Goal: Register for event/course

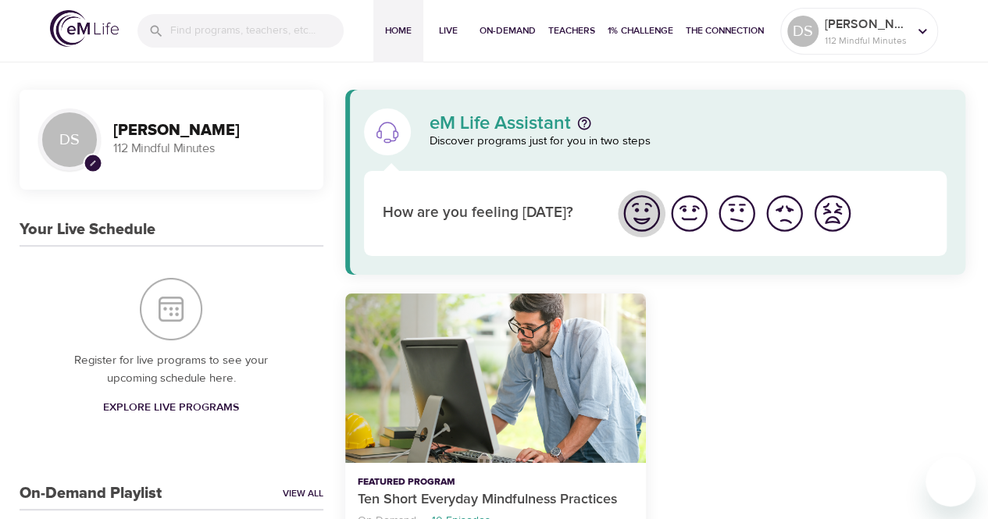
click at [645, 216] on img "I'm feeling great" at bounding box center [641, 213] width 43 height 43
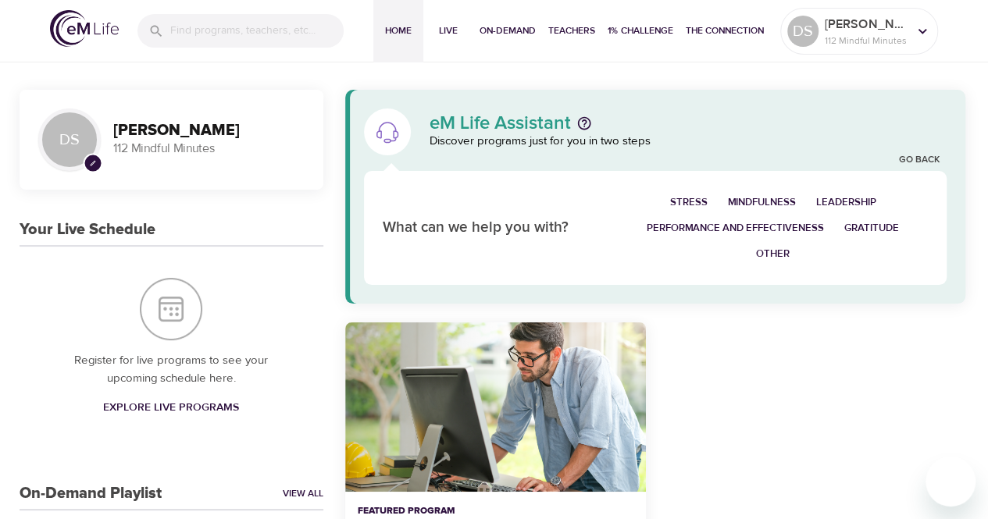
click at [693, 198] on span "Stress" at bounding box center [688, 203] width 37 height 18
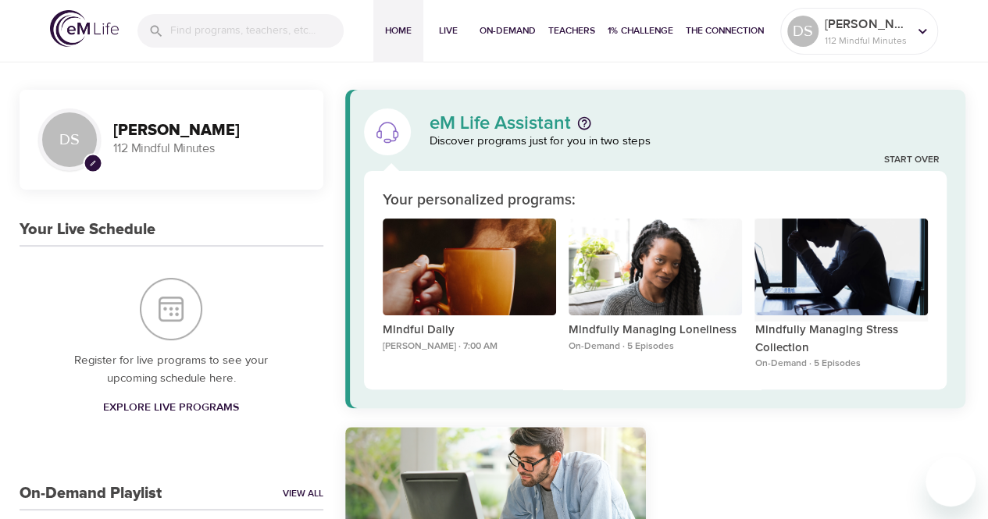
click at [815, 288] on div "Mindfully Managing Stress Collection" at bounding box center [840, 268] width 173 height 98
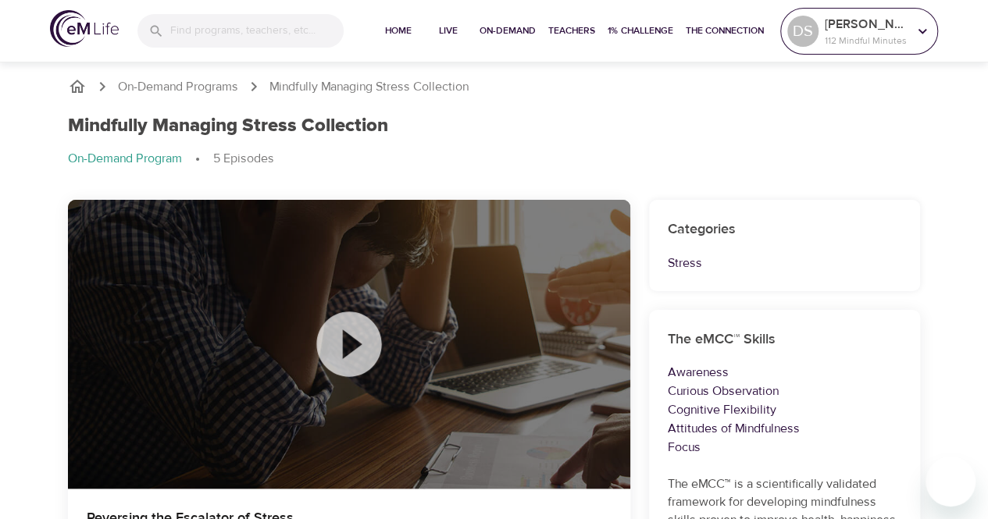
click at [900, 37] on p "112 Mindful Minutes" at bounding box center [866, 41] width 83 height 14
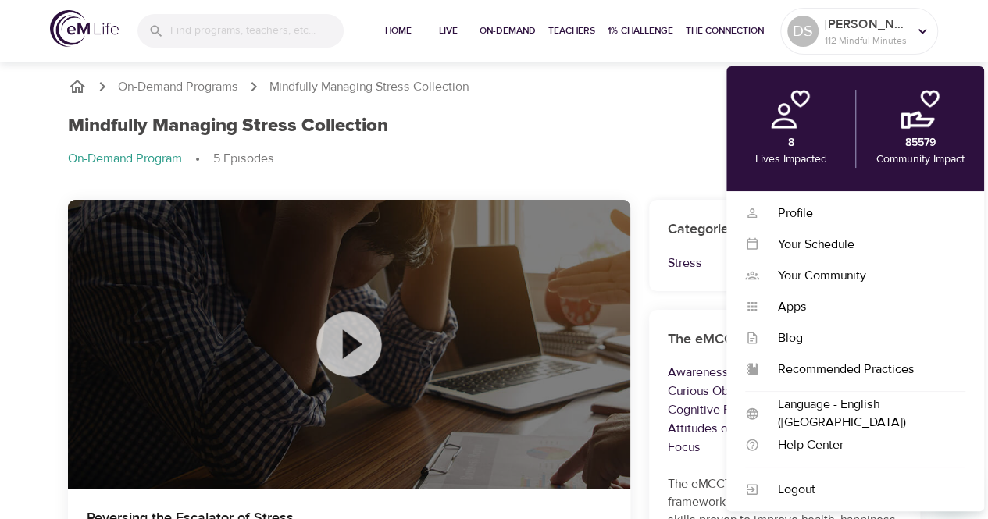
click at [603, 107] on div "Mindfully Managing Stress Collection On-Demand Program 5 Episodes" at bounding box center [495, 147] width 872 height 85
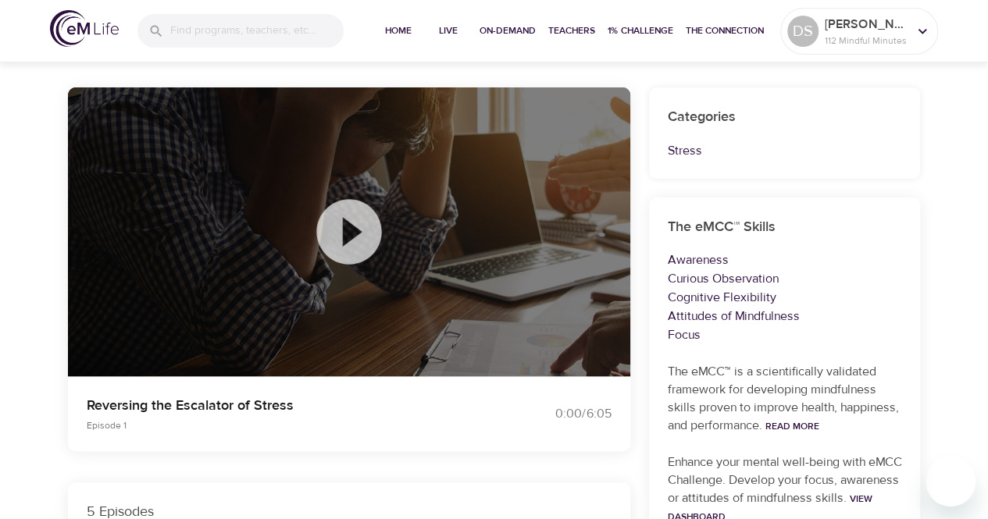
scroll to position [234, 0]
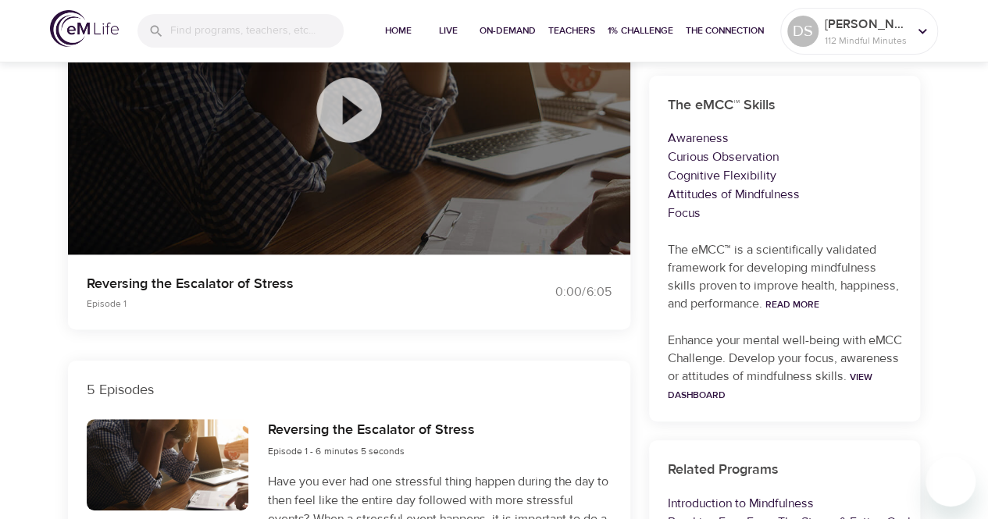
click at [345, 119] on icon at bounding box center [349, 110] width 78 height 78
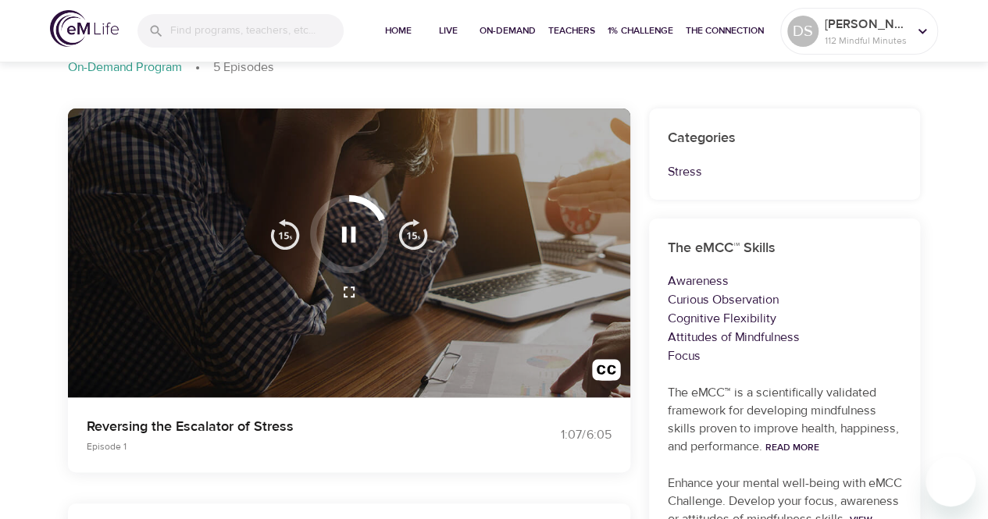
scroll to position [0, 0]
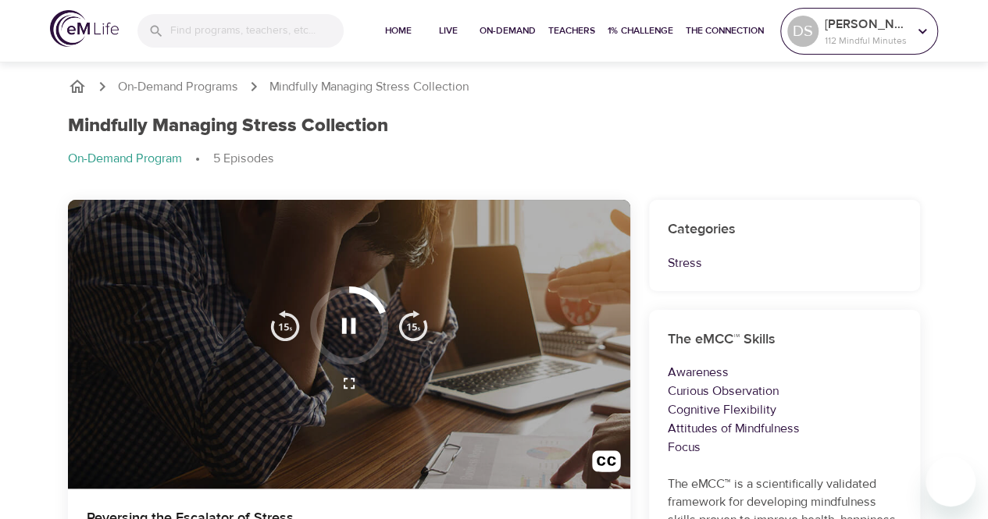
click at [850, 42] on p "112 Mindful Minutes" at bounding box center [866, 41] width 83 height 14
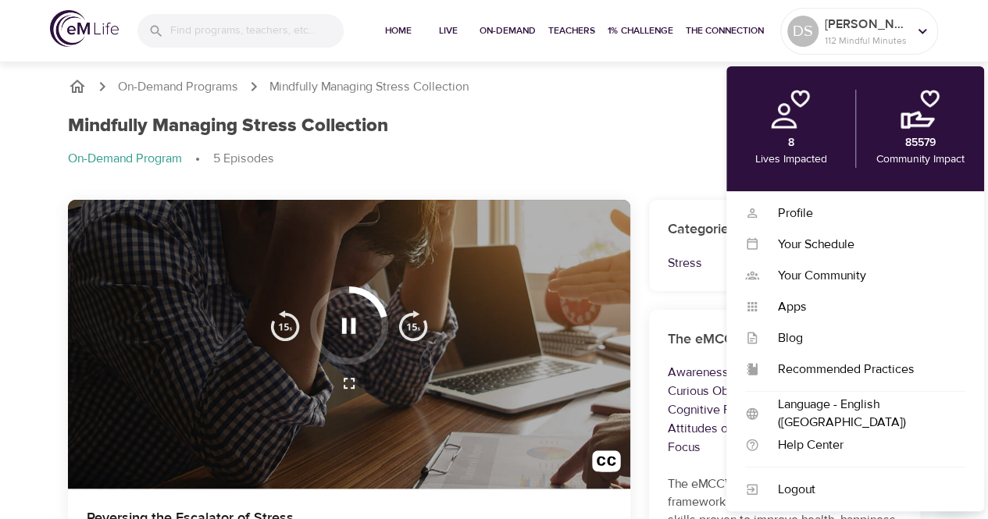
click at [686, 150] on ol "On-Demand Program 5 Episodes" at bounding box center [494, 159] width 853 height 19
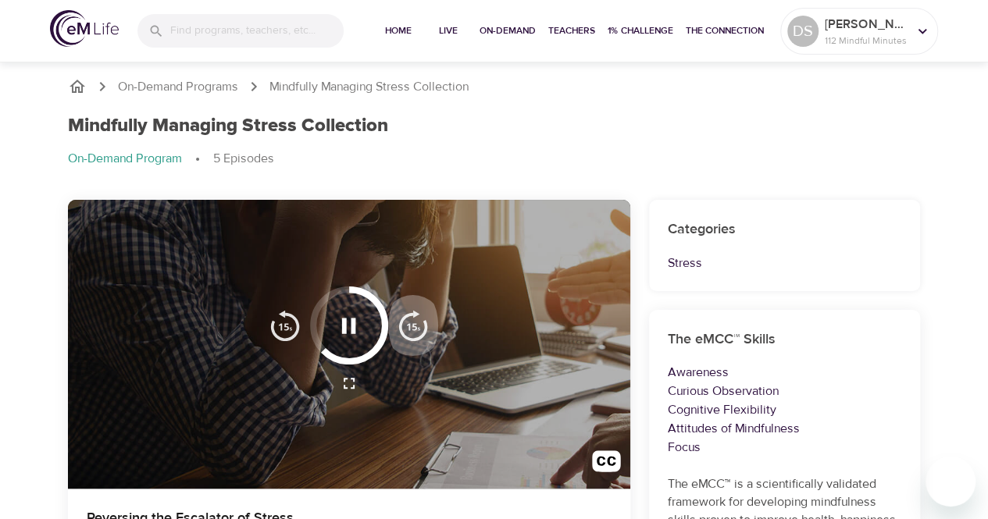
click at [420, 326] on img "button" at bounding box center [412, 325] width 31 height 31
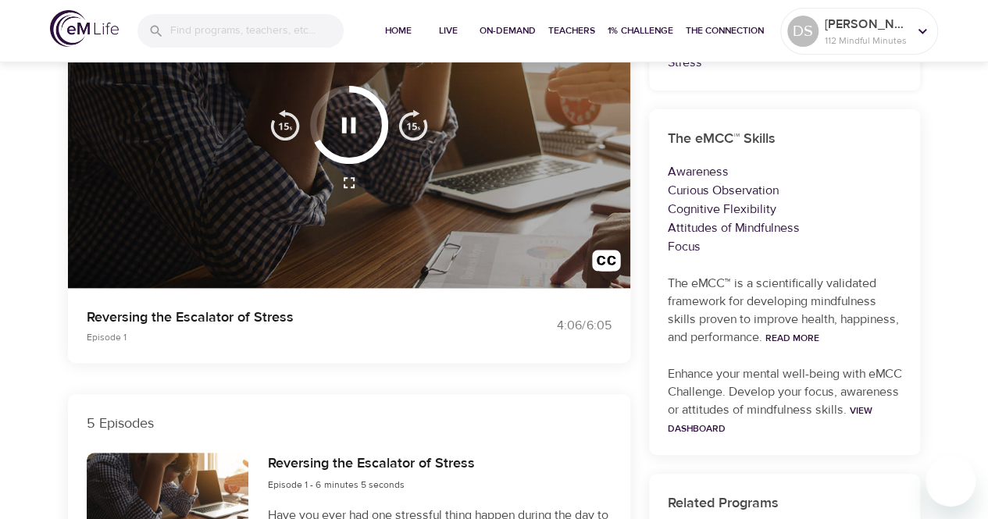
scroll to position [234, 0]
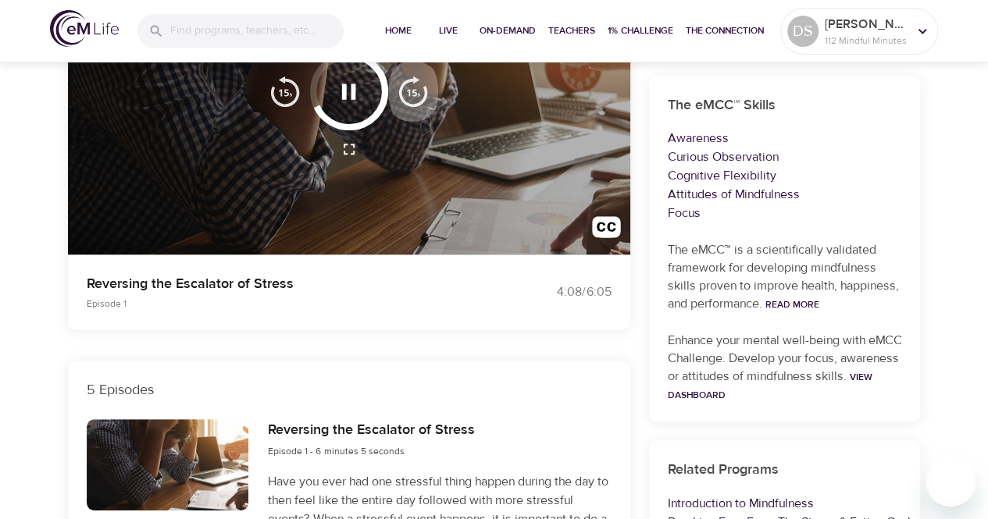
click at [412, 94] on img "button" at bounding box center [412, 91] width 31 height 31
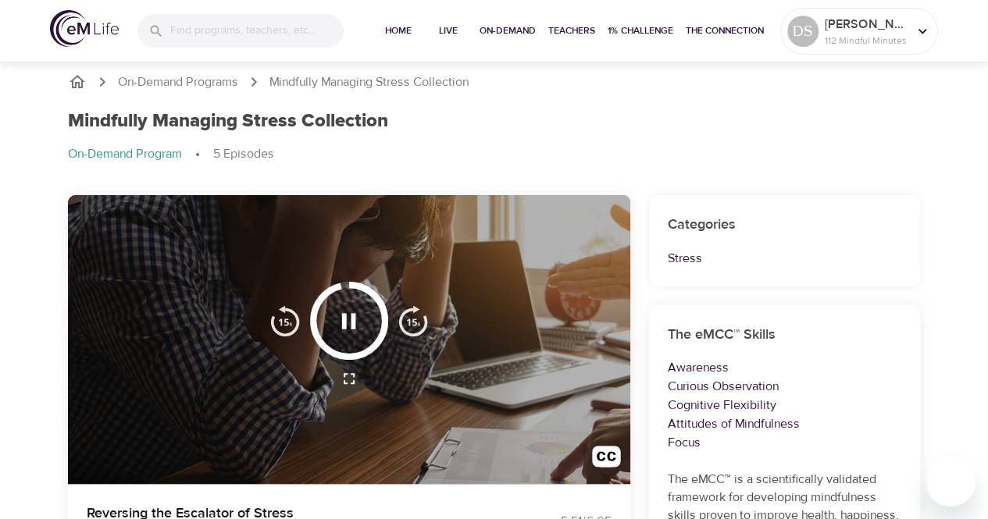
scroll to position [0, 0]
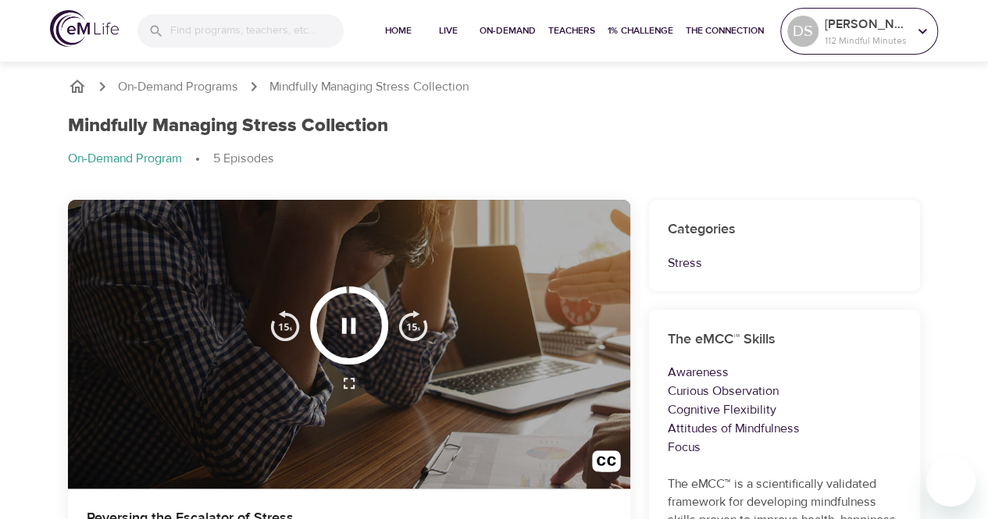
click at [924, 33] on icon at bounding box center [922, 31] width 17 height 17
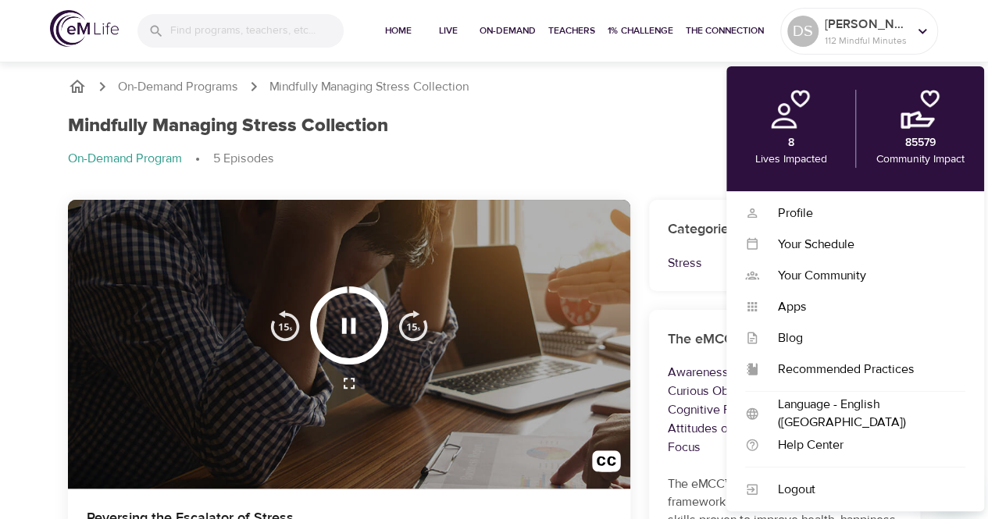
click at [676, 93] on ol "On-Demand Programs Mindfully Managing Stress Collection" at bounding box center [494, 86] width 853 height 19
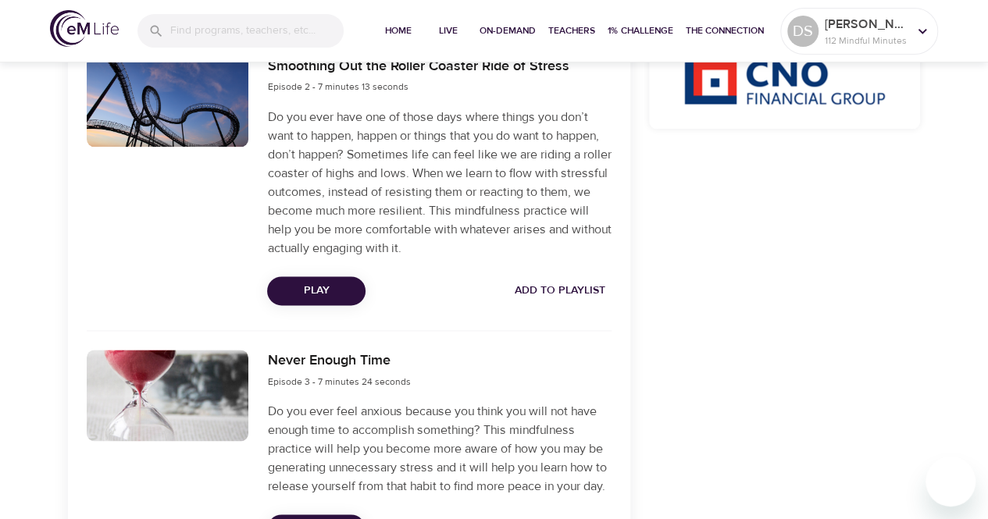
scroll to position [859, 0]
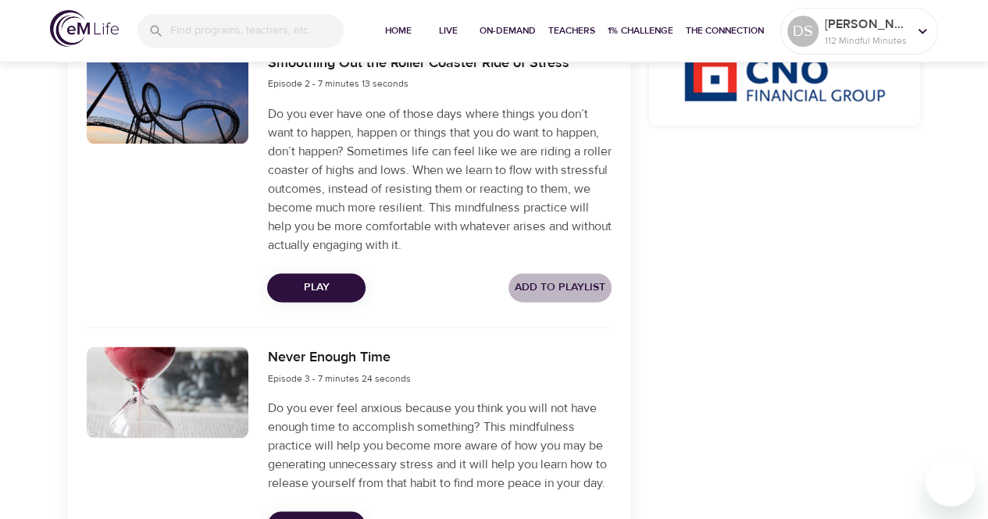
click at [593, 280] on span "Add to Playlist" at bounding box center [560, 288] width 91 height 20
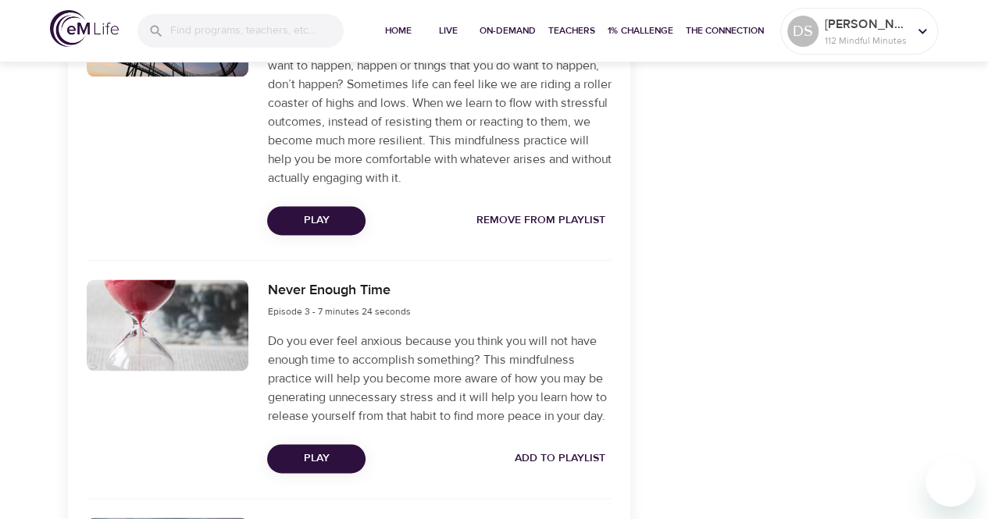
scroll to position [1015, 0]
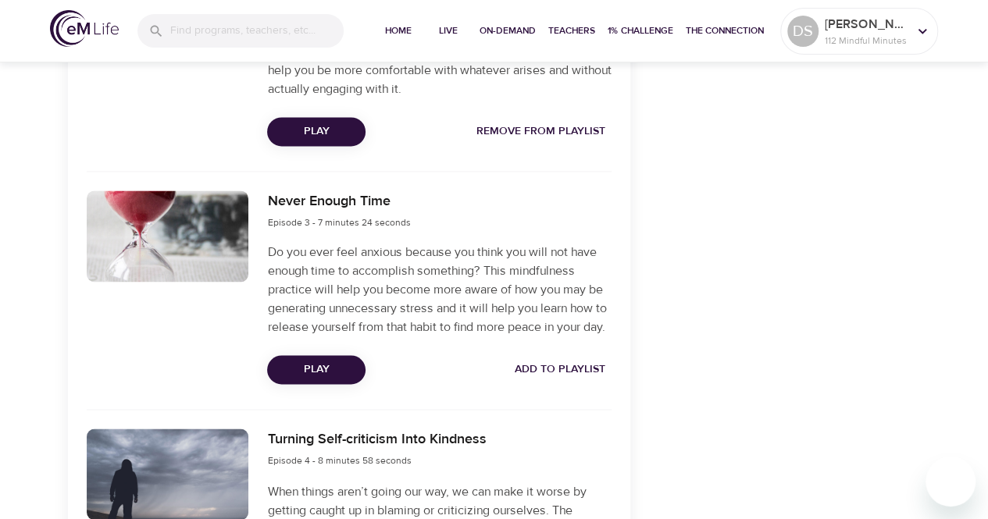
click at [545, 374] on span "Add to Playlist" at bounding box center [560, 370] width 91 height 20
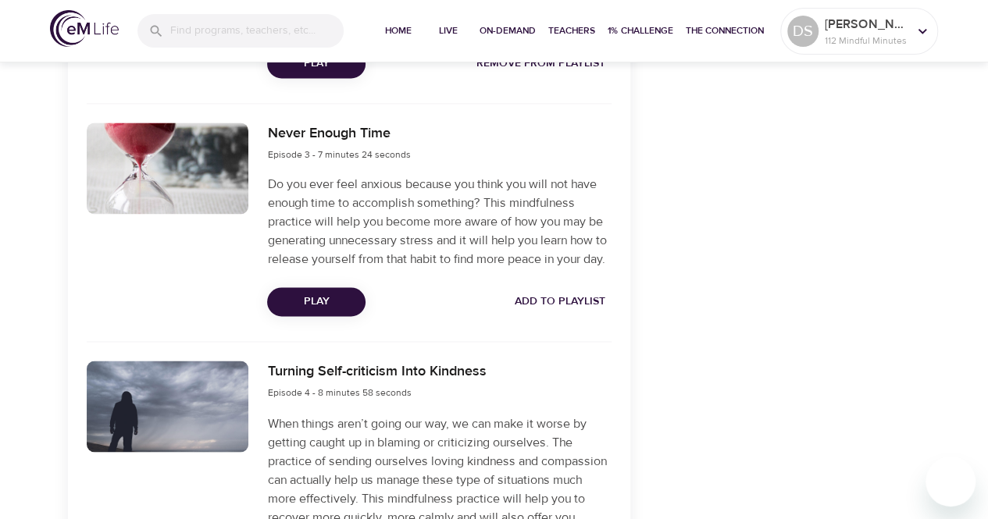
scroll to position [1249, 0]
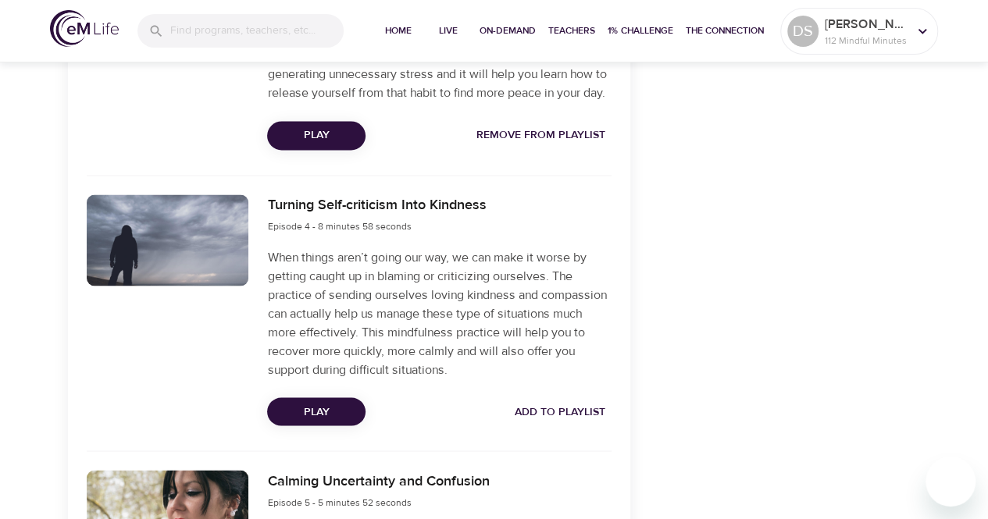
click at [575, 407] on span "Add to Playlist" at bounding box center [560, 412] width 91 height 20
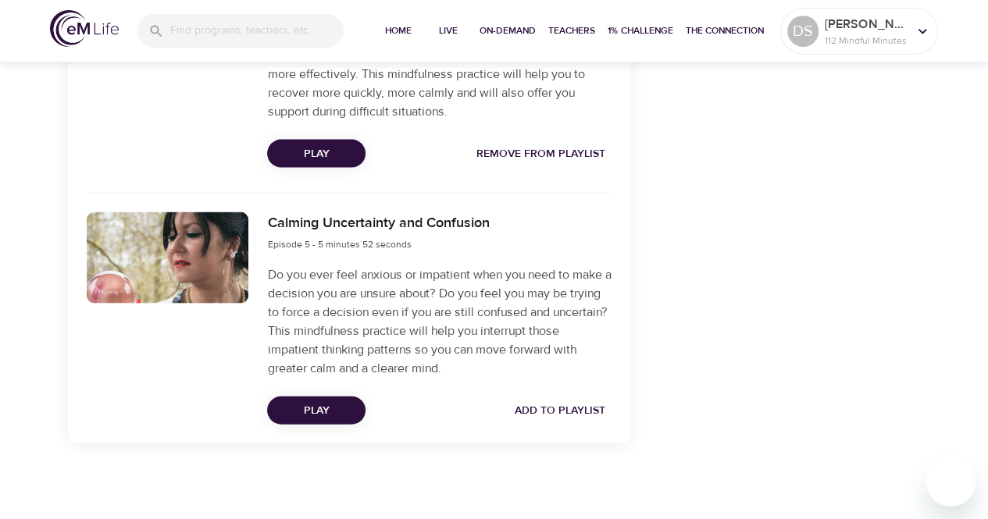
scroll to position [1509, 0]
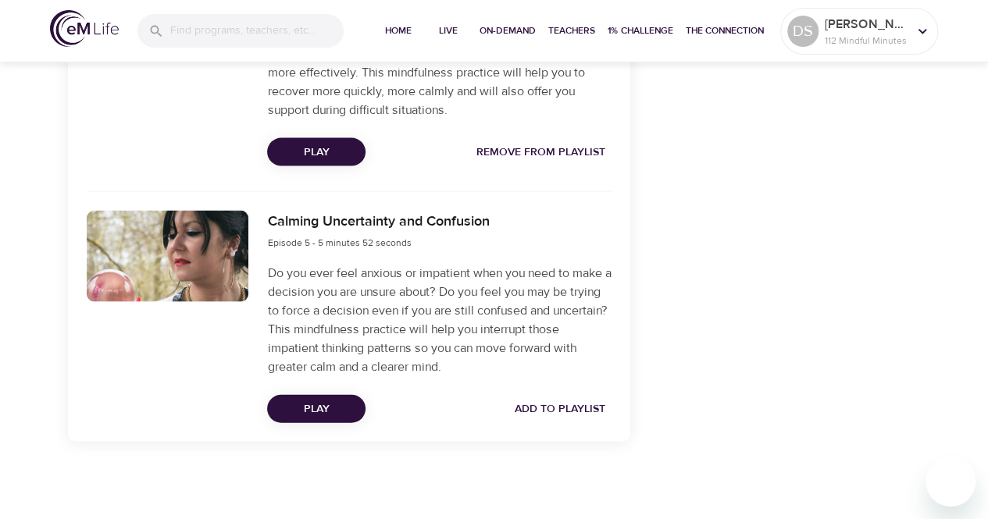
click at [559, 405] on span "Add to Playlist" at bounding box center [560, 410] width 91 height 20
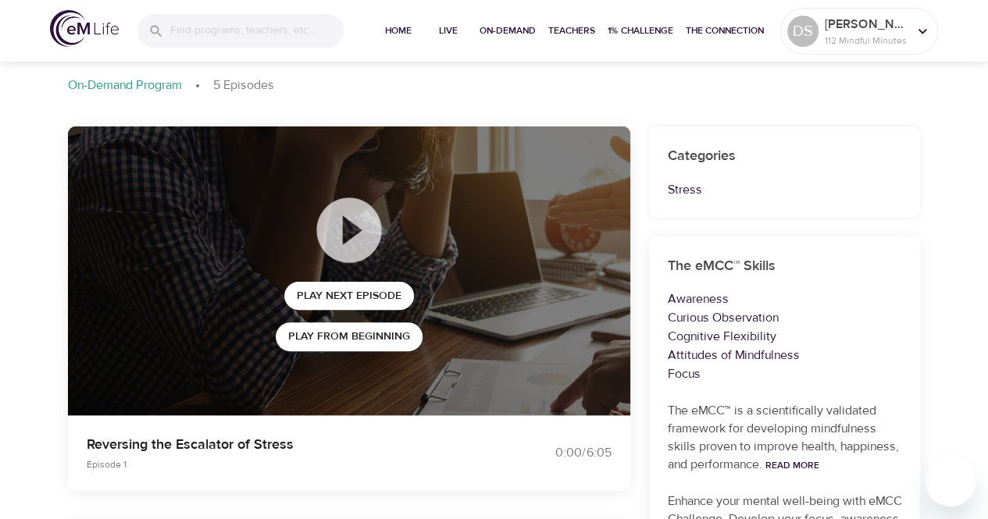
scroll to position [0, 0]
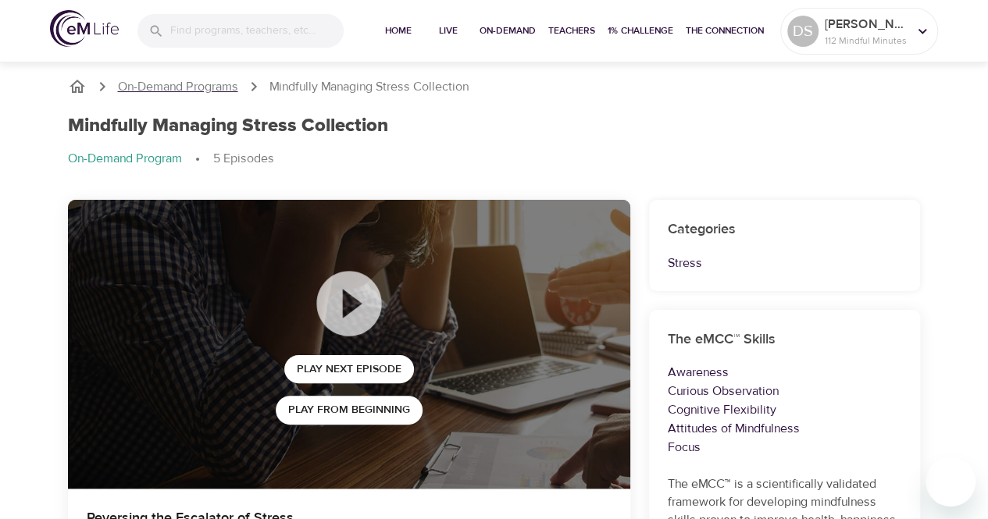
click at [219, 87] on p "On-Demand Programs" at bounding box center [178, 87] width 120 height 18
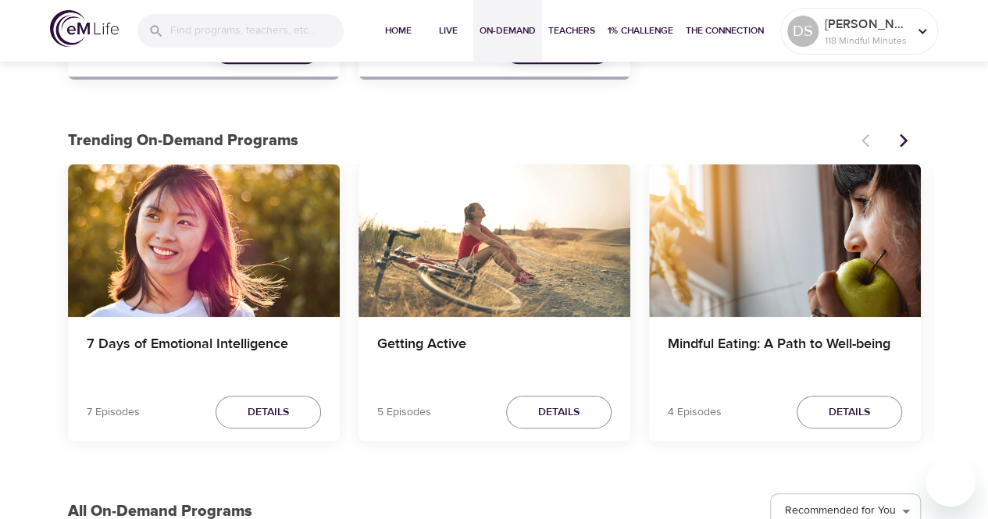
scroll to position [390, 0]
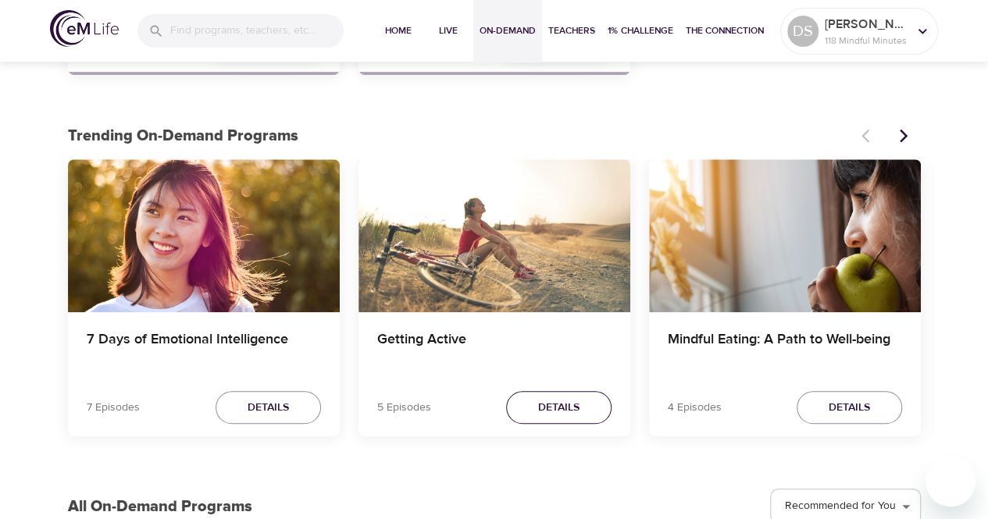
click at [572, 402] on span "Details" at bounding box center [558, 408] width 41 height 20
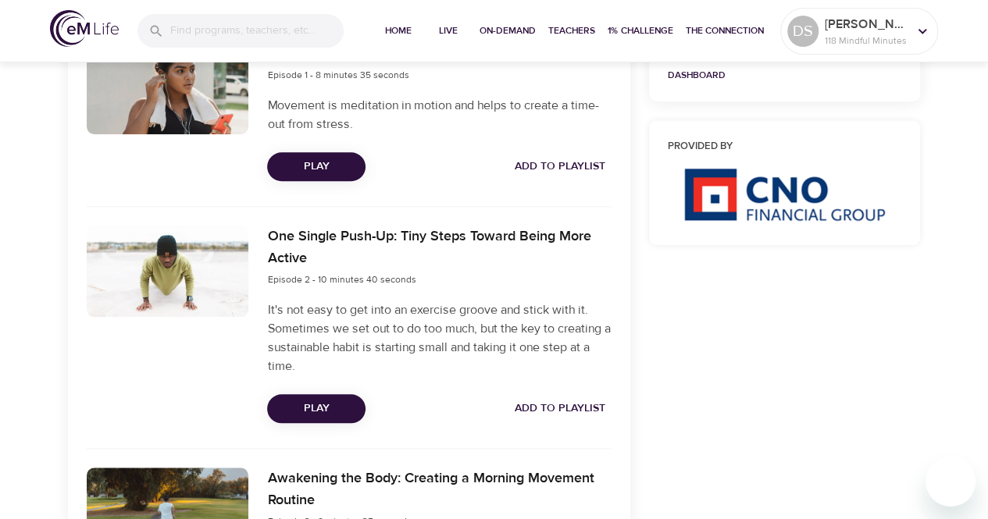
scroll to position [625, 0]
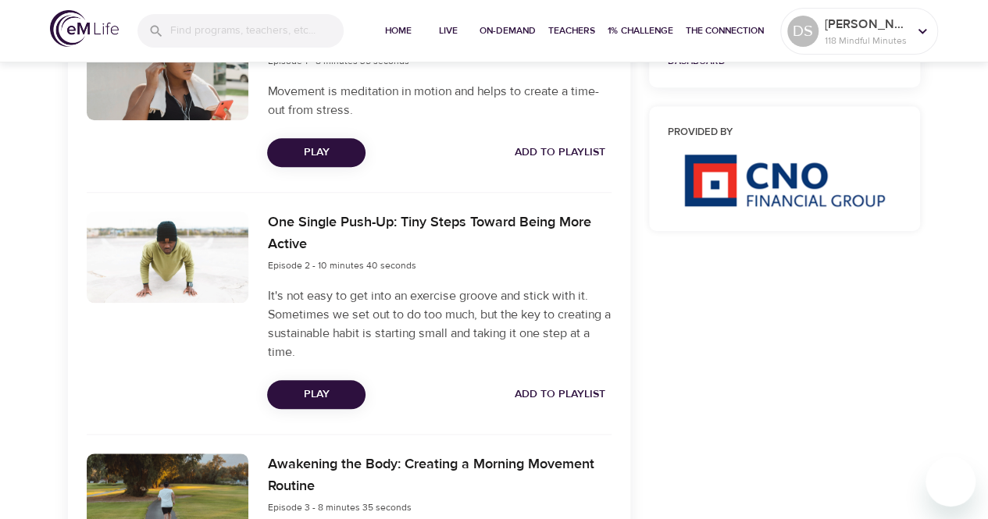
click at [597, 390] on span "Add to Playlist" at bounding box center [560, 395] width 91 height 20
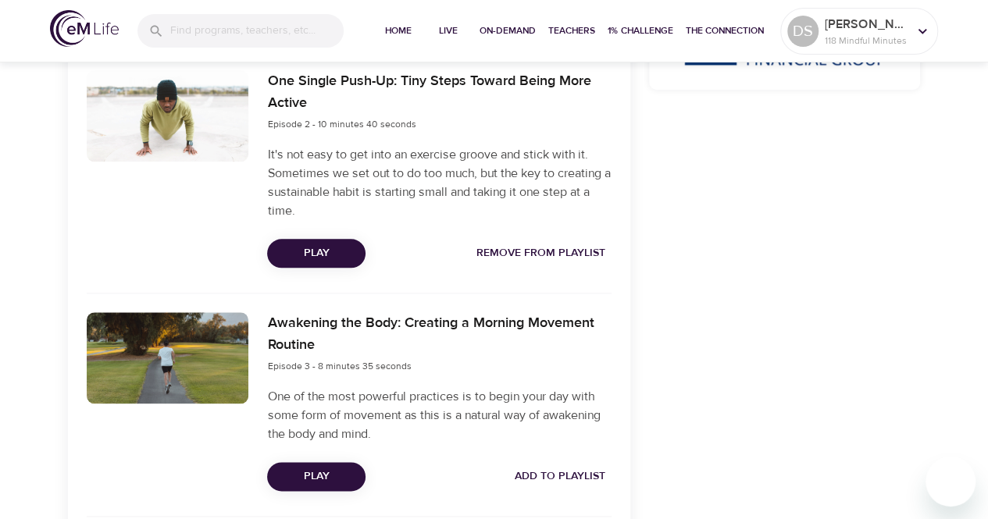
scroll to position [781, 0]
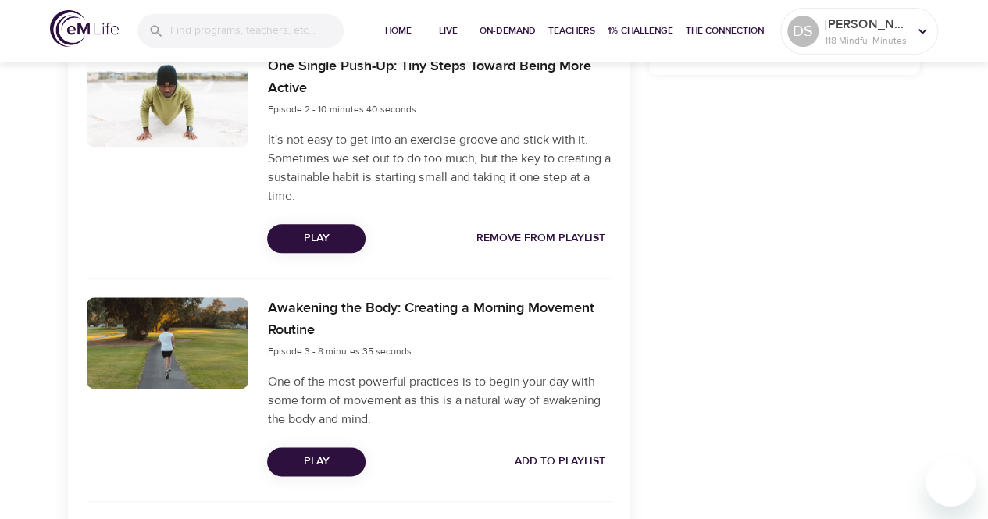
click at [586, 452] on span "Add to Playlist" at bounding box center [560, 462] width 91 height 20
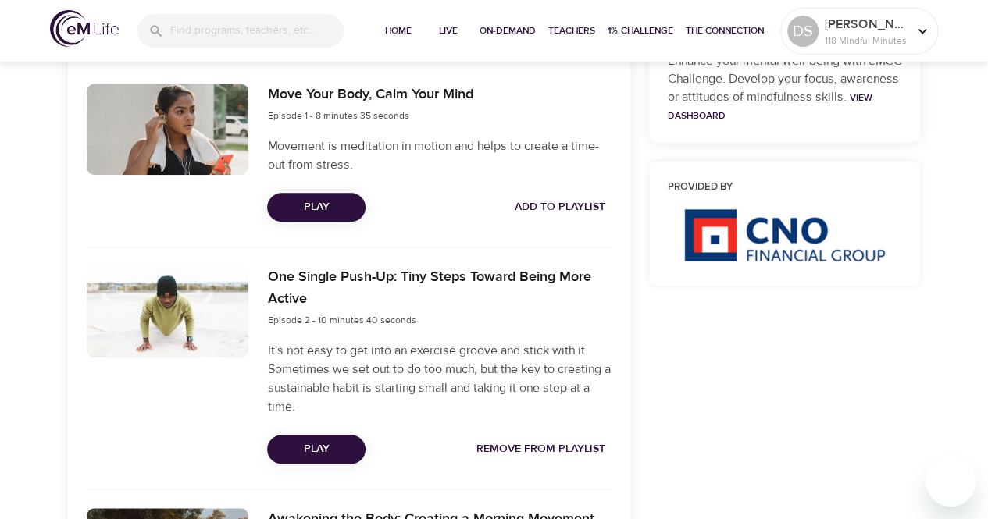
scroll to position [547, 0]
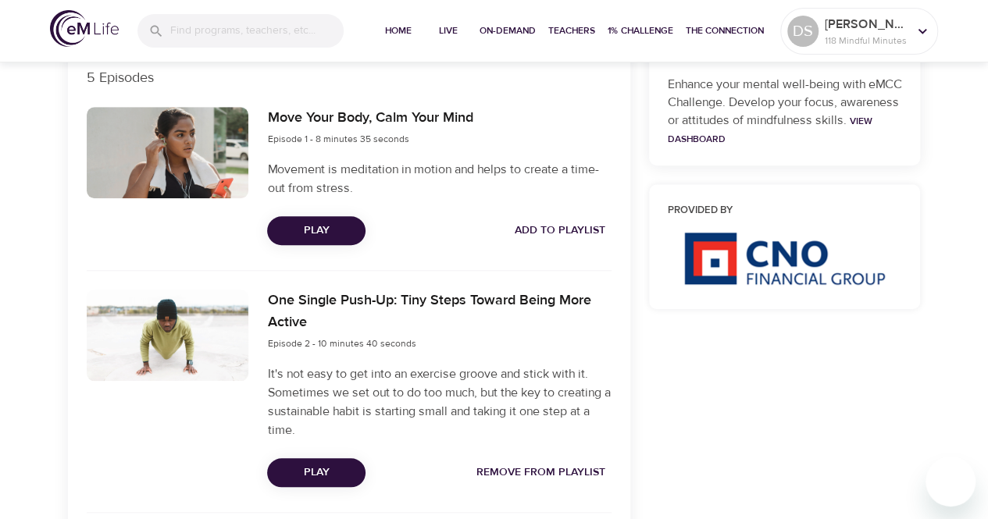
click at [563, 229] on span "Add to Playlist" at bounding box center [560, 231] width 91 height 20
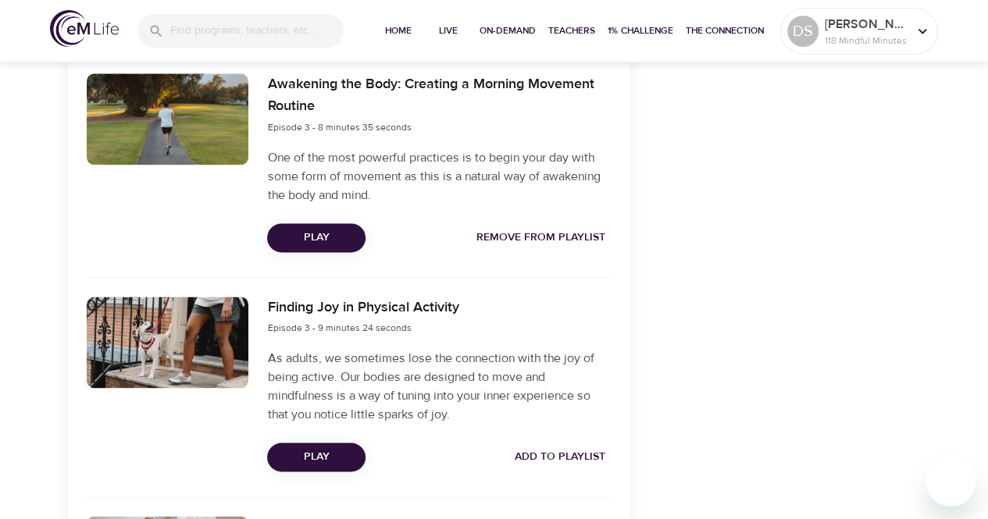
scroll to position [1093, 0]
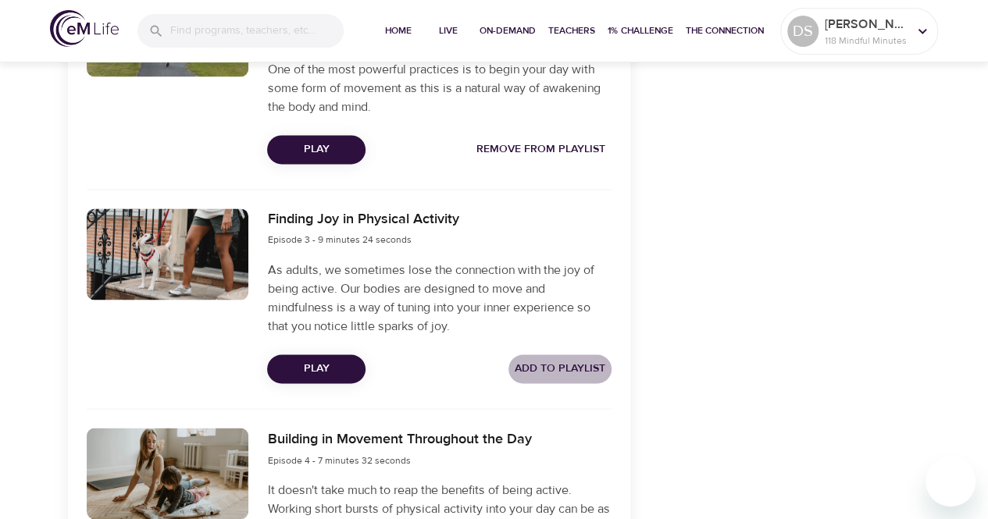
click at [590, 364] on span "Add to Playlist" at bounding box center [560, 369] width 91 height 20
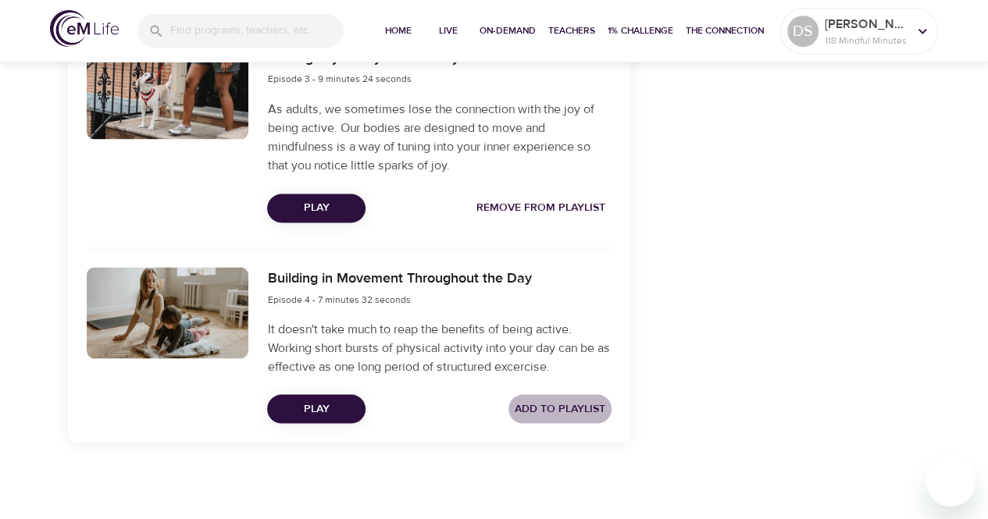
click at [590, 406] on span "Add to Playlist" at bounding box center [560, 409] width 91 height 20
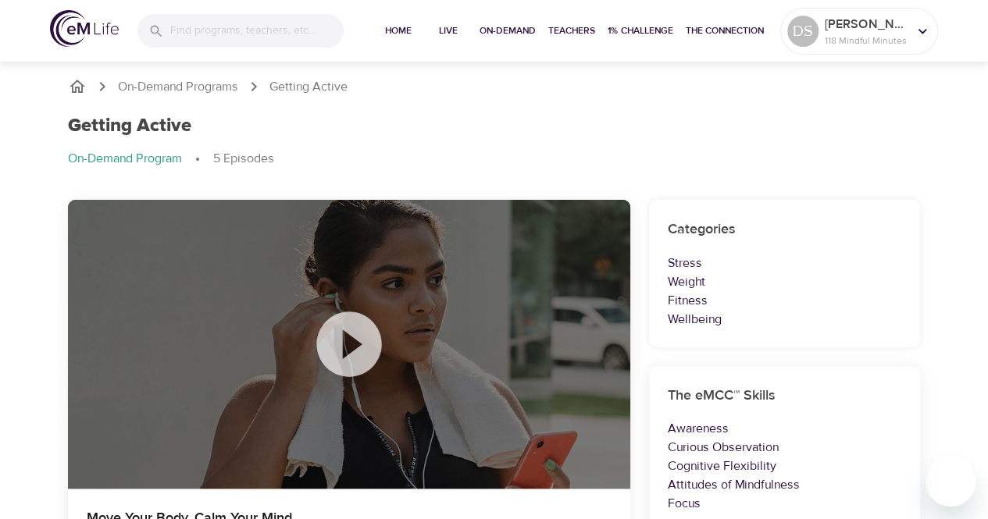
scroll to position [0, 0]
click at [925, 28] on icon at bounding box center [922, 31] width 17 height 17
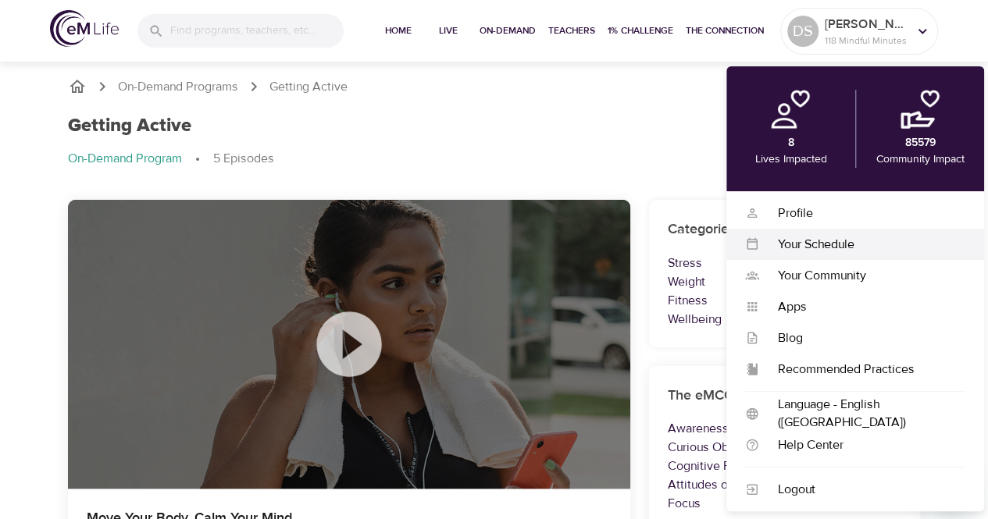
click at [822, 239] on div "Your Schedule" at bounding box center [862, 245] width 206 height 18
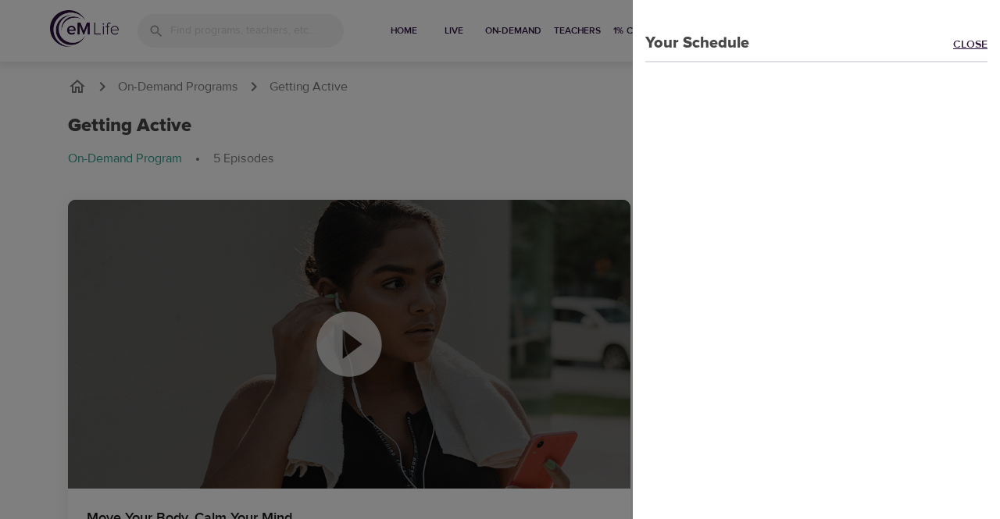
click at [953, 38] on link "Close" at bounding box center [976, 46] width 47 height 18
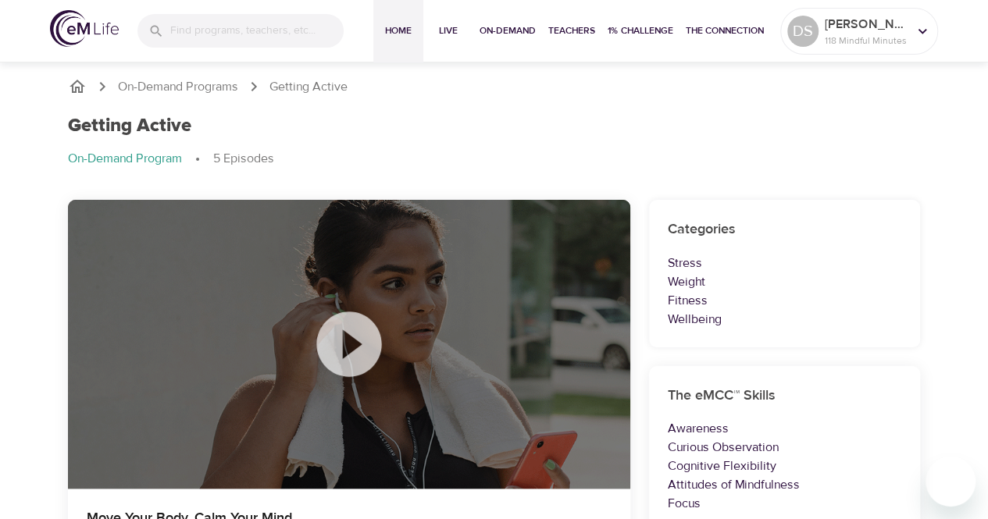
click at [387, 26] on span "Home" at bounding box center [398, 31] width 37 height 16
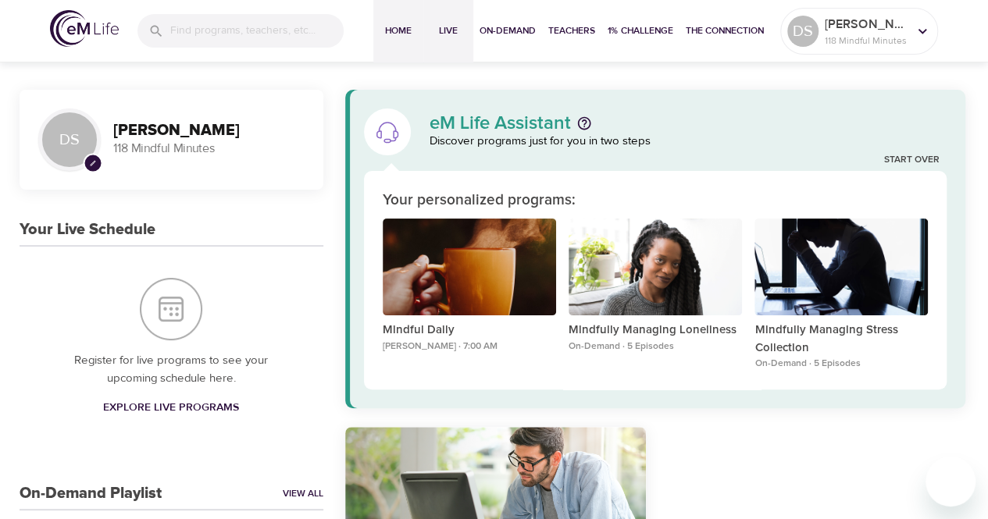
click at [451, 27] on span "Live" at bounding box center [448, 31] width 37 height 16
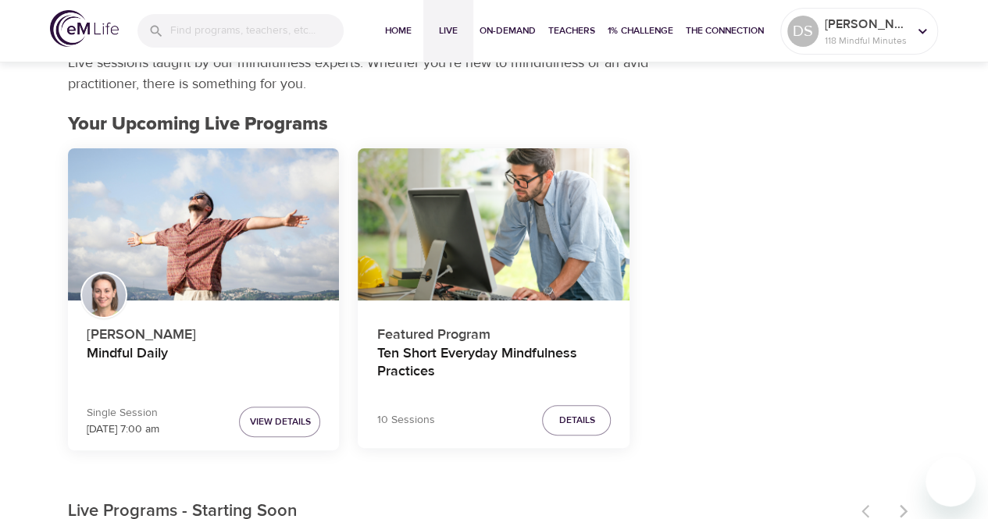
scroll to position [78, 0]
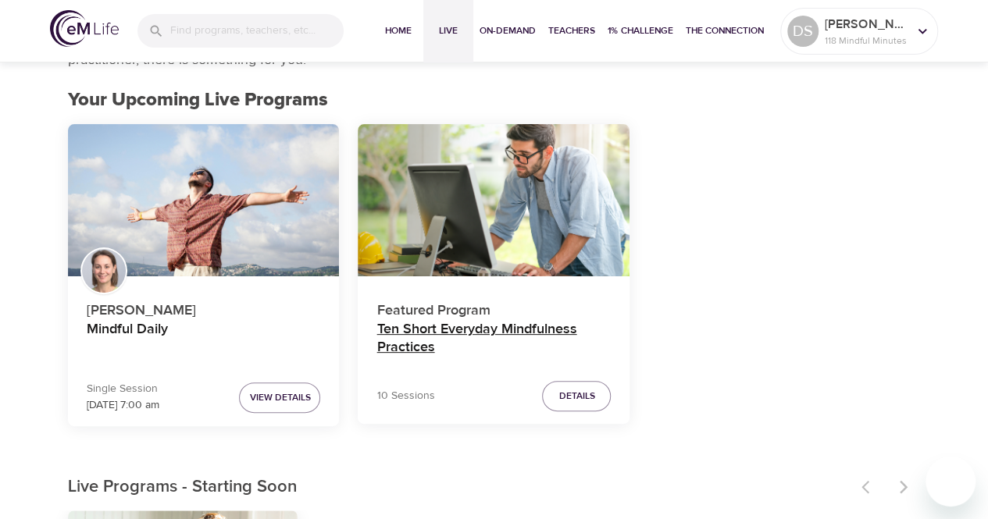
click at [536, 330] on h4 "Ten Short Everyday Mindfulness Practices" at bounding box center [493, 339] width 234 height 37
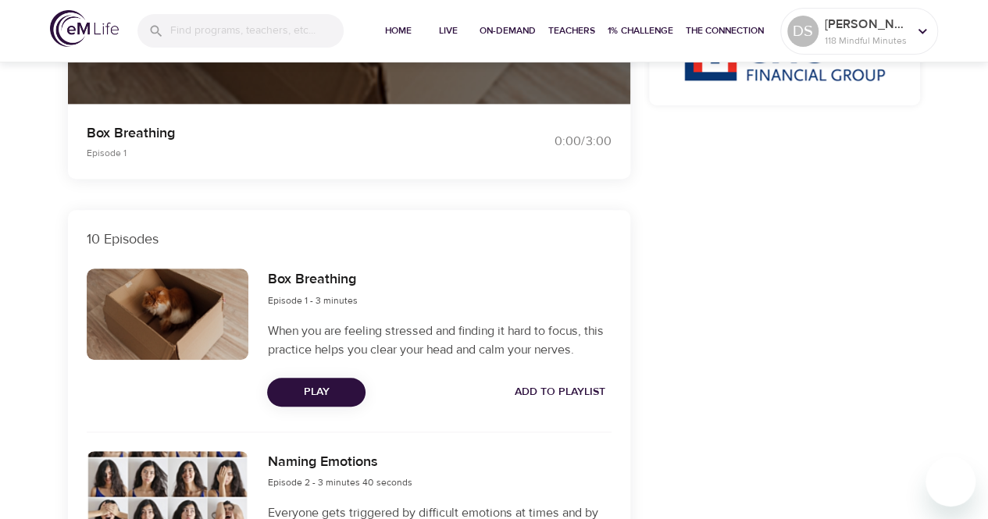
scroll to position [547, 0]
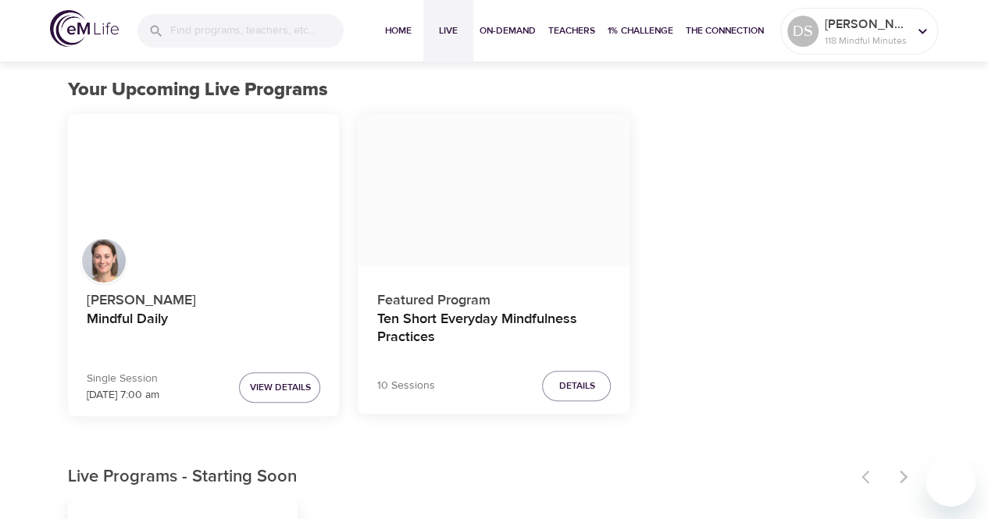
scroll to position [78, 0]
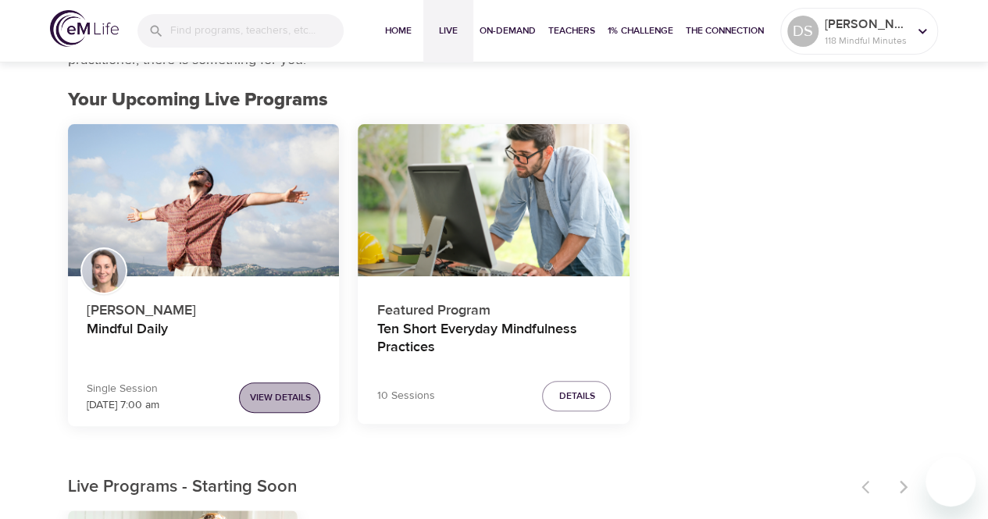
click at [259, 395] on span "View Details" at bounding box center [279, 398] width 61 height 16
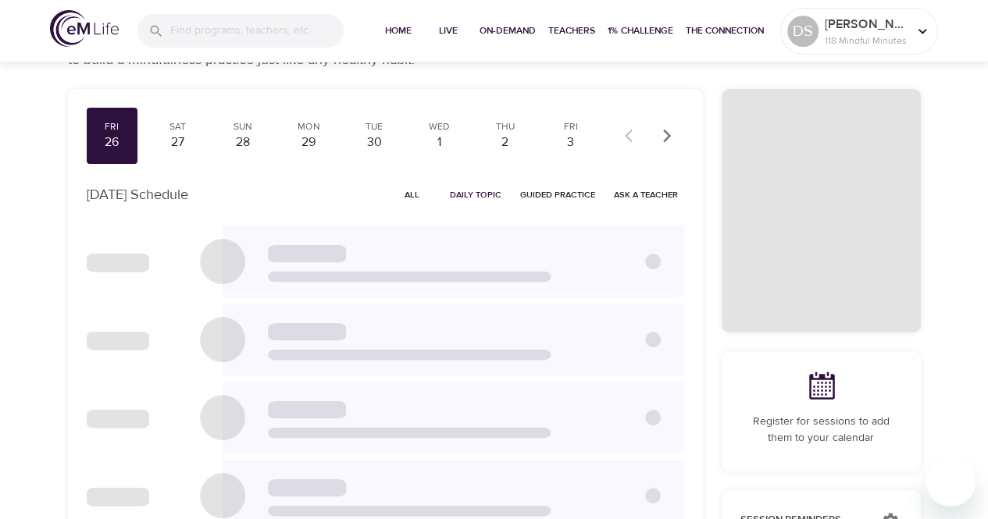
checkbox input "true"
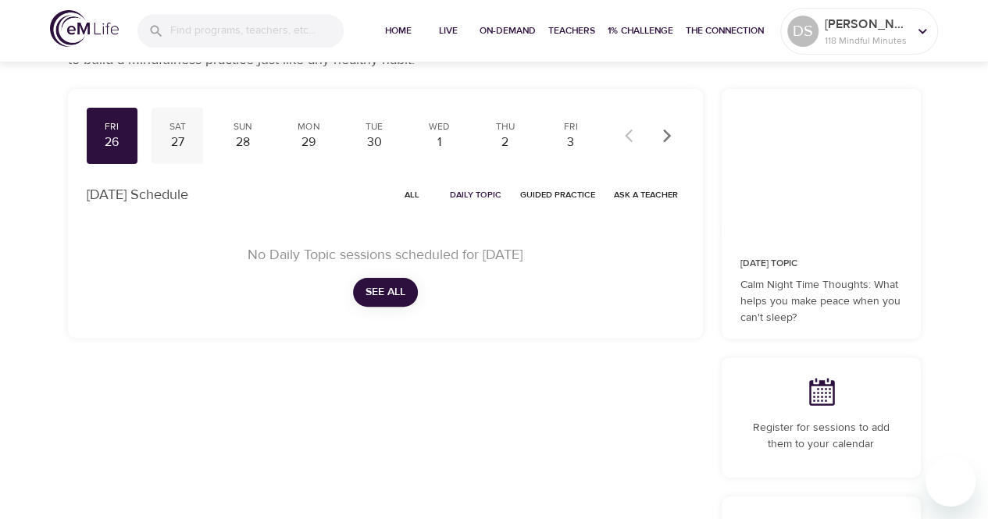
click at [189, 144] on div "27" at bounding box center [177, 143] width 39 height 18
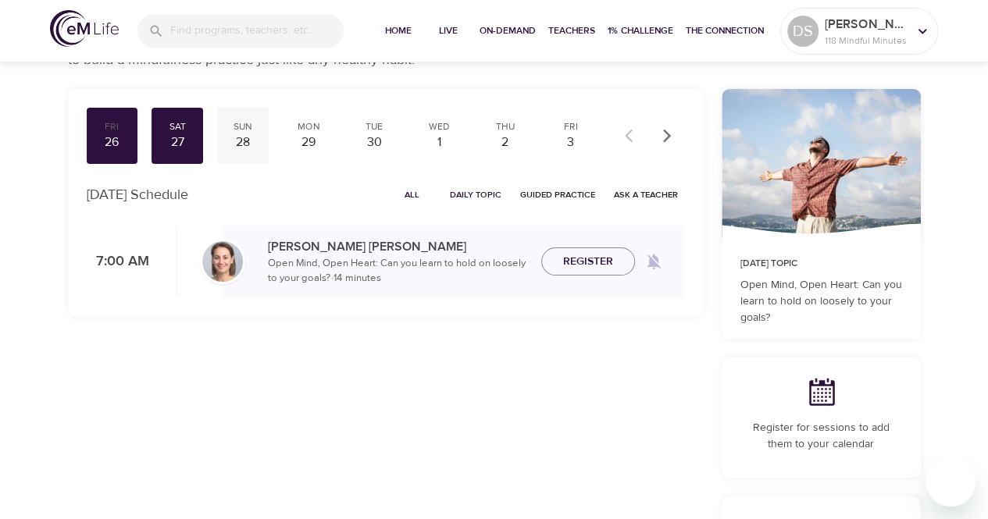
click at [249, 145] on div "28" at bounding box center [242, 143] width 39 height 18
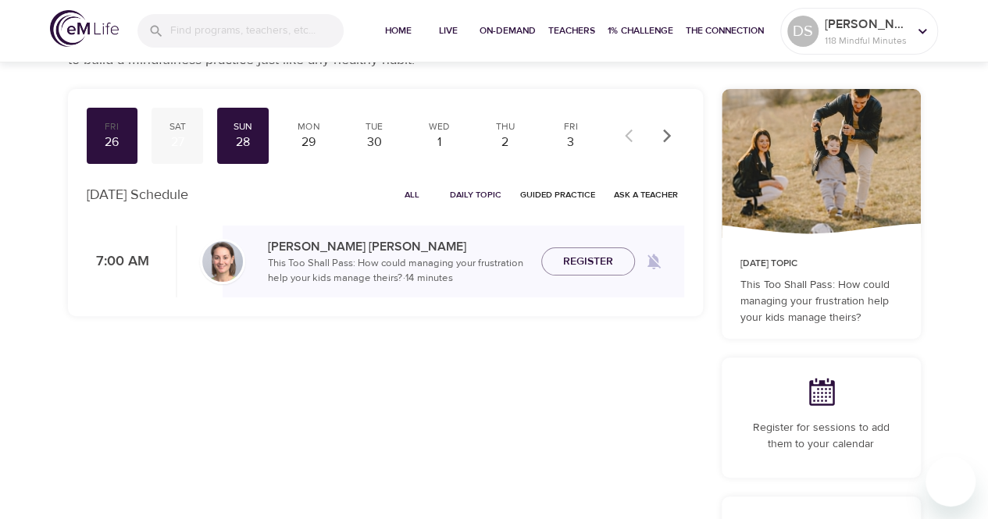
click at [187, 148] on div "27" at bounding box center [177, 143] width 39 height 18
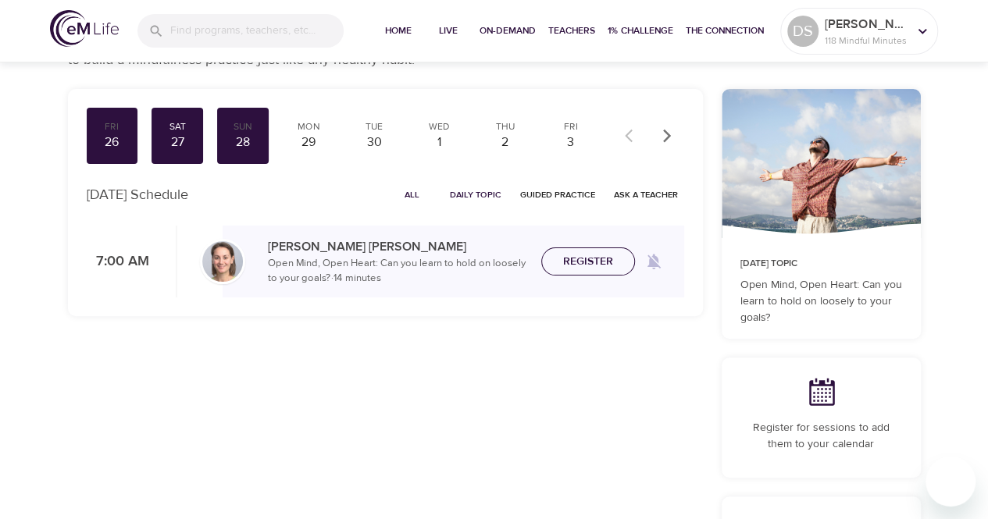
click at [580, 266] on span "Register" at bounding box center [588, 262] width 50 height 20
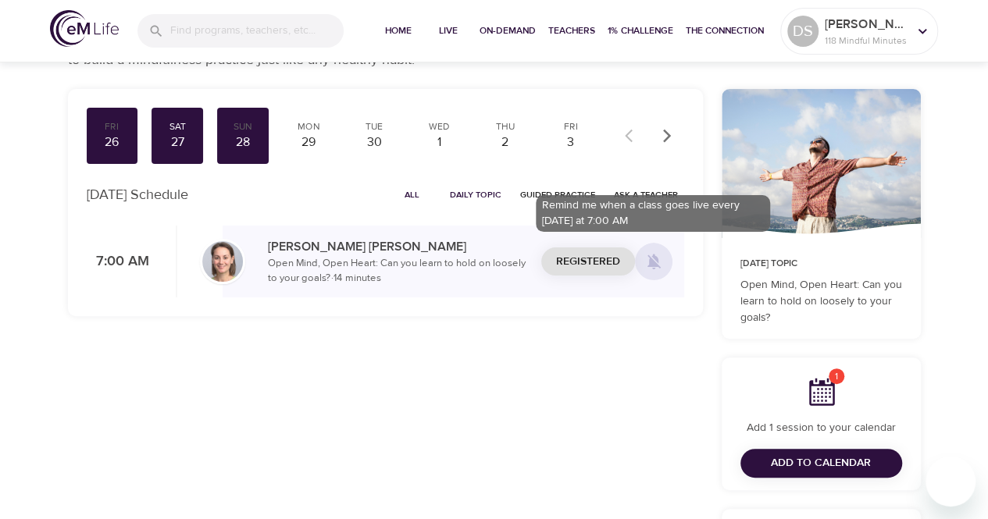
click at [659, 266] on icon at bounding box center [653, 261] width 19 height 19
checkbox input "true"
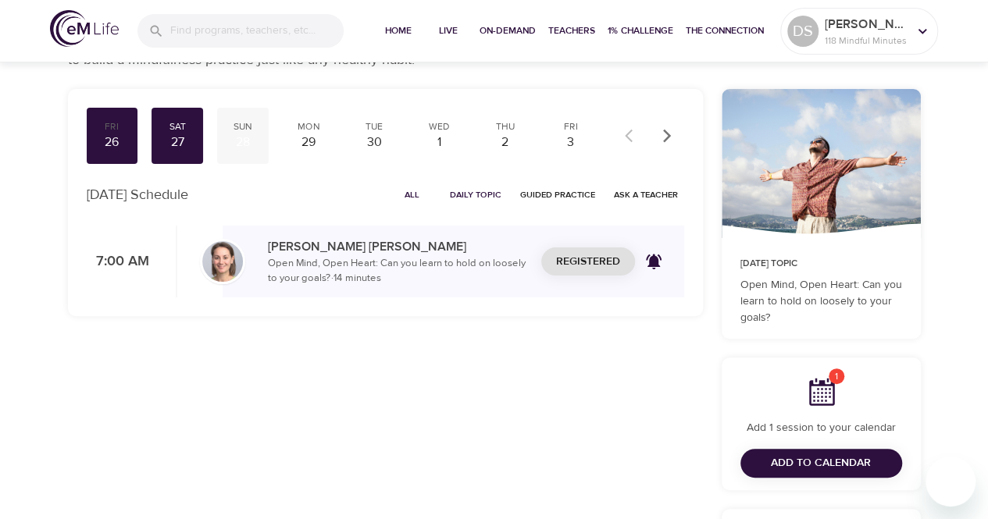
click at [236, 142] on div "28" at bounding box center [242, 143] width 39 height 18
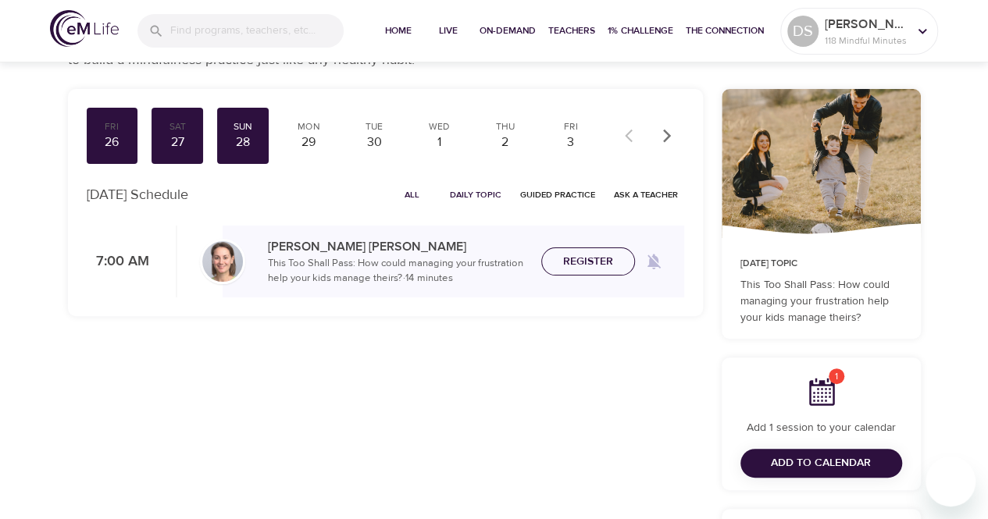
click at [603, 258] on span "Register" at bounding box center [588, 262] width 50 height 20
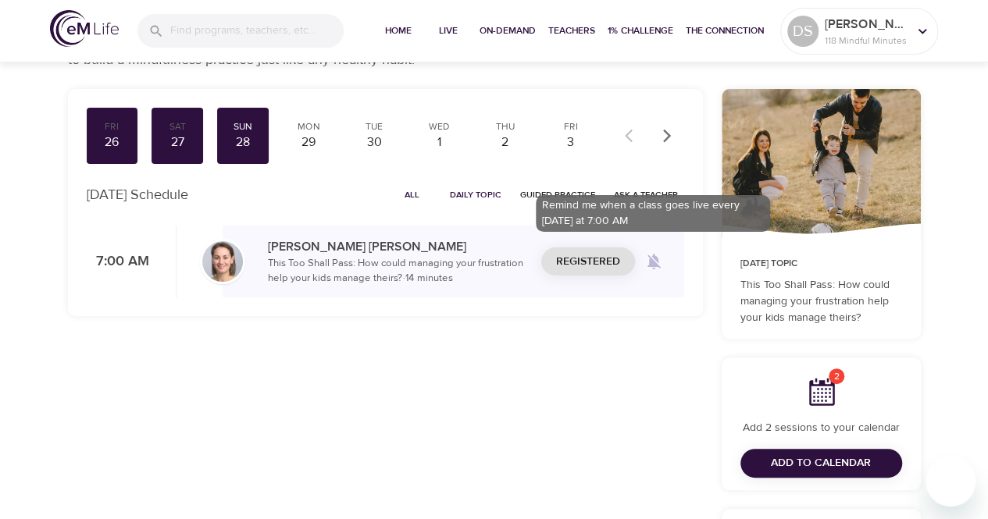
click at [653, 262] on icon at bounding box center [653, 263] width 13 height 16
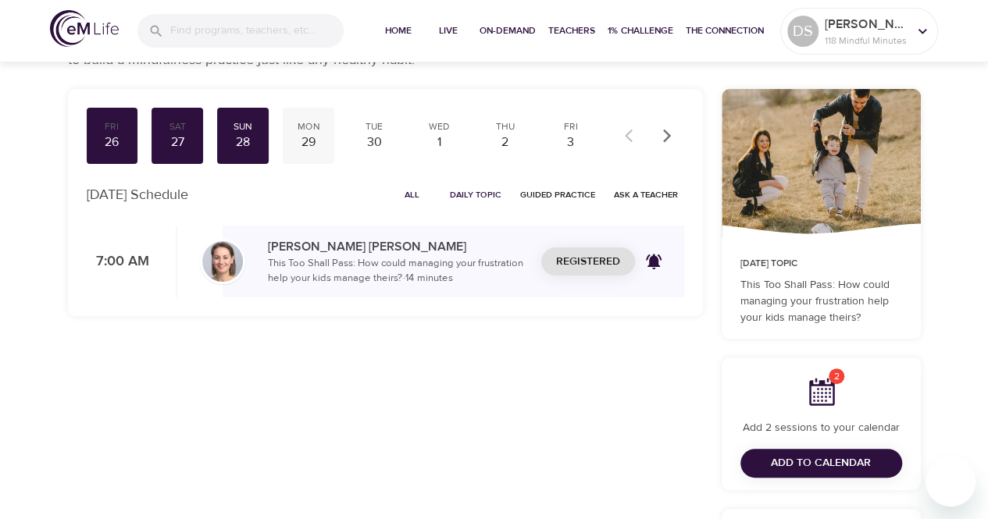
click at [315, 145] on div "29" at bounding box center [308, 143] width 39 height 18
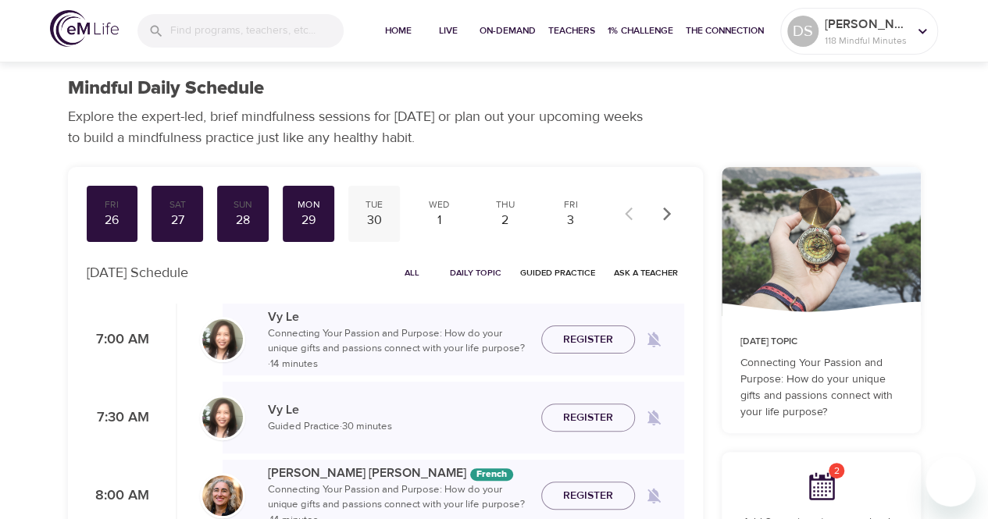
click at [382, 219] on div "30" at bounding box center [374, 221] width 39 height 18
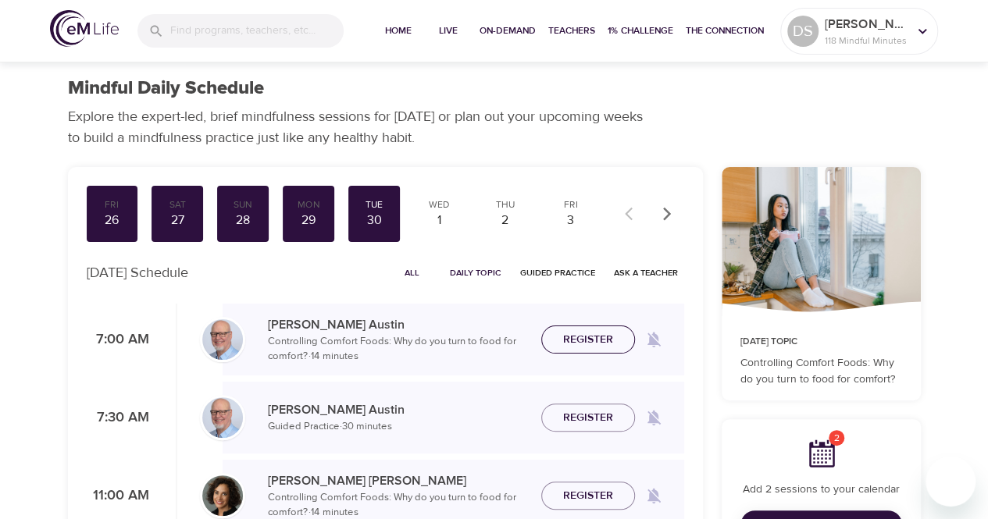
click at [598, 340] on span "Register" at bounding box center [588, 340] width 50 height 20
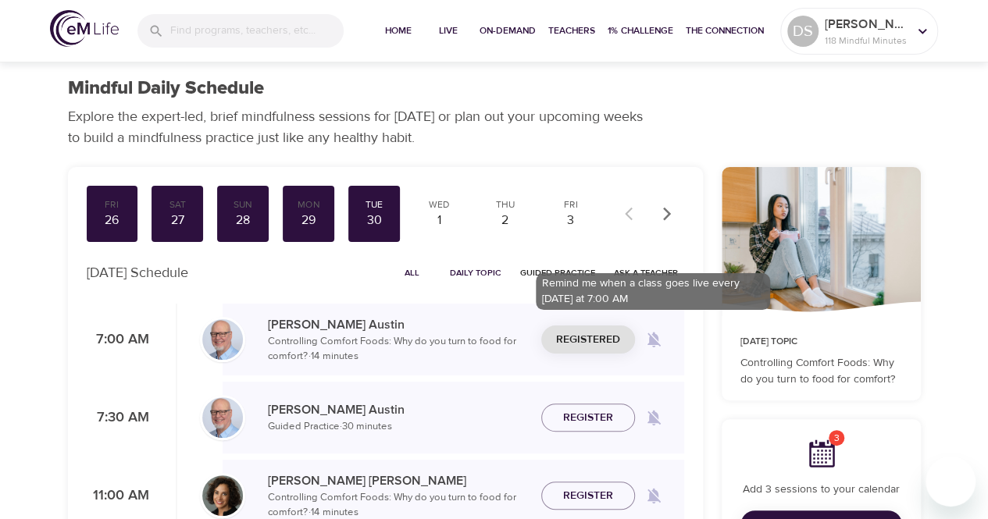
click at [651, 340] on icon at bounding box center [653, 341] width 13 height 16
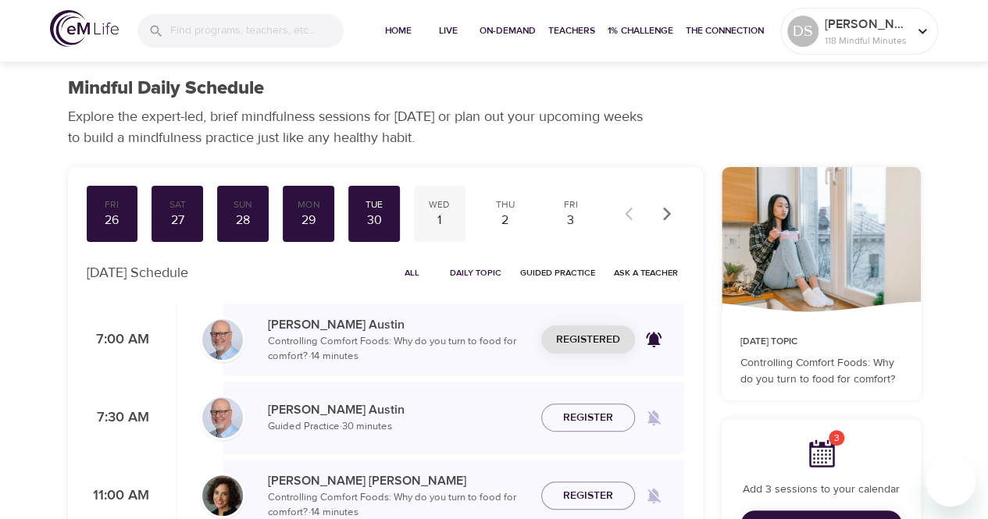
click at [444, 220] on div "1" at bounding box center [439, 221] width 39 height 18
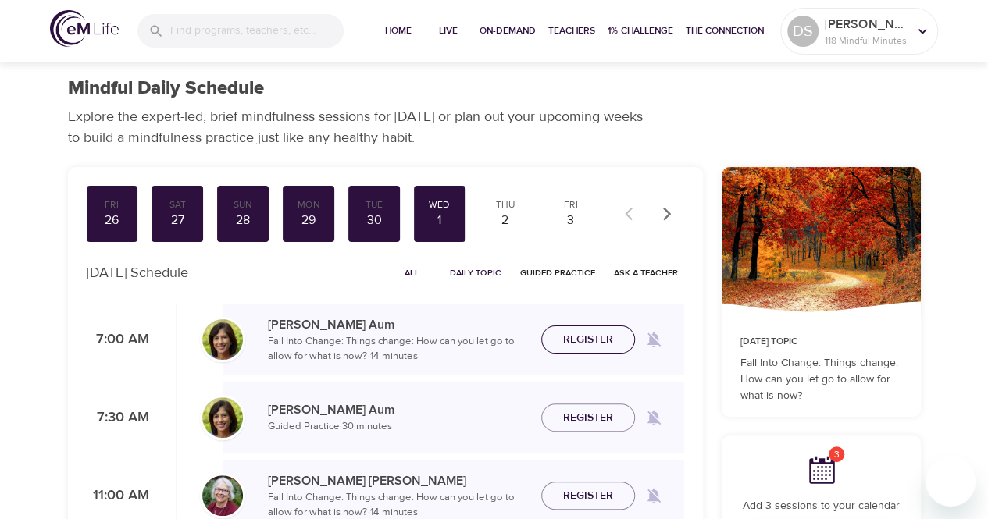
click at [609, 344] on span "Register" at bounding box center [588, 340] width 50 height 20
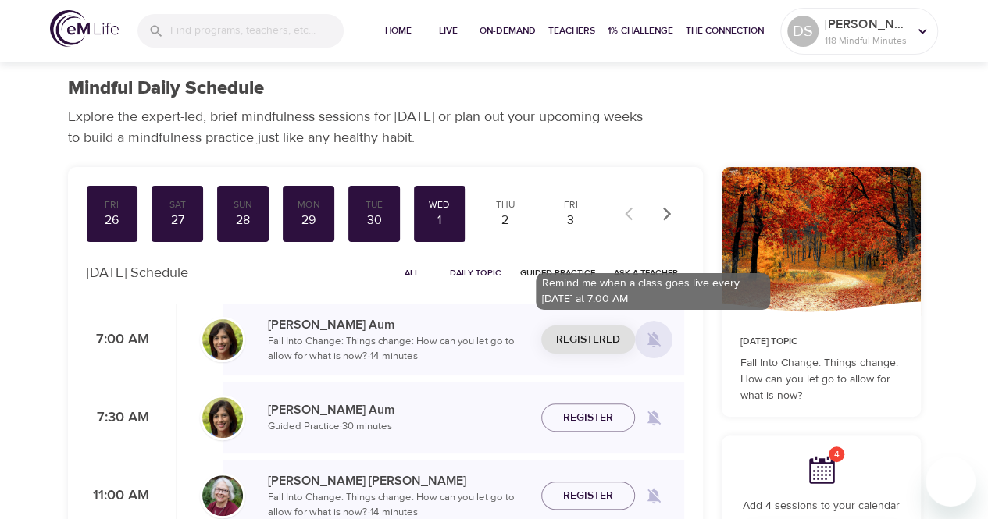
click at [659, 344] on icon at bounding box center [653, 339] width 19 height 19
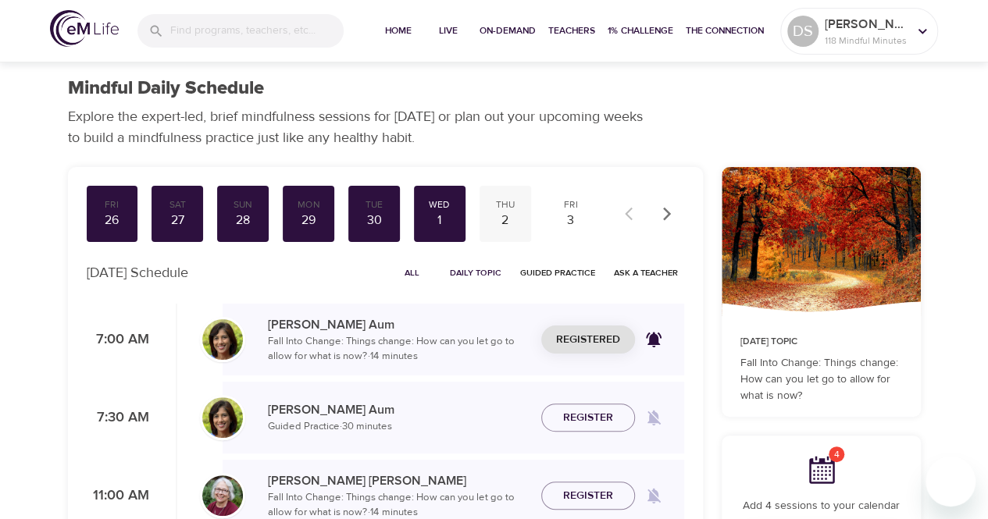
click at [501, 221] on div "2" at bounding box center [505, 221] width 39 height 18
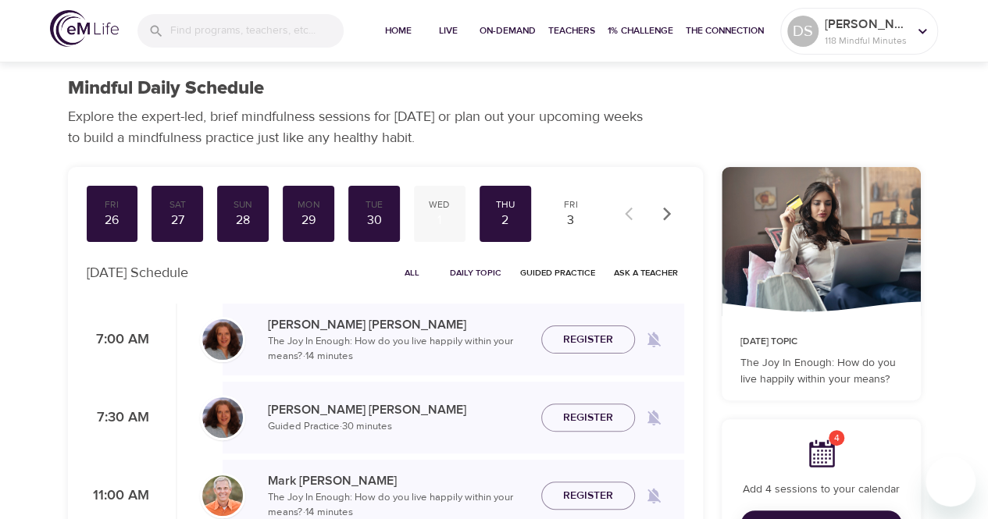
click at [434, 223] on div "1" at bounding box center [439, 221] width 39 height 18
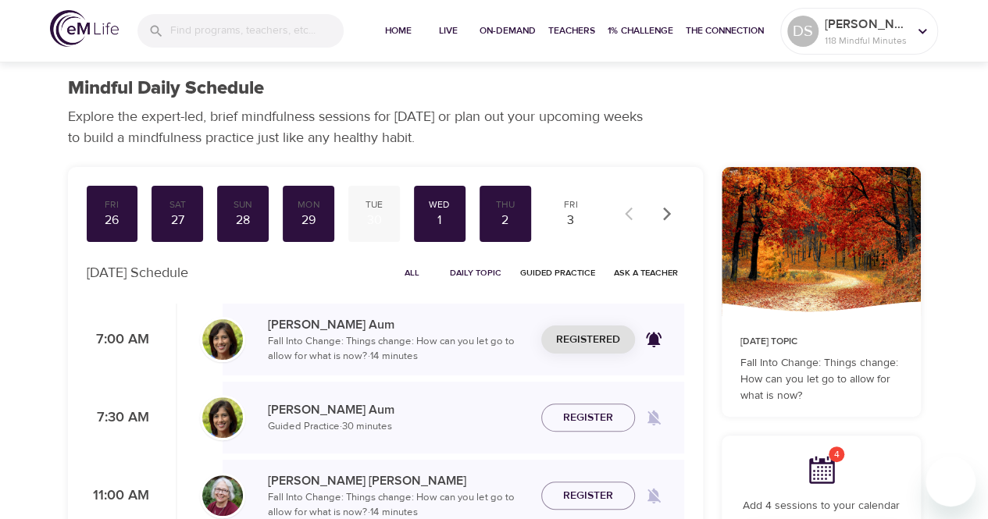
click at [384, 217] on div "30" at bounding box center [374, 221] width 39 height 18
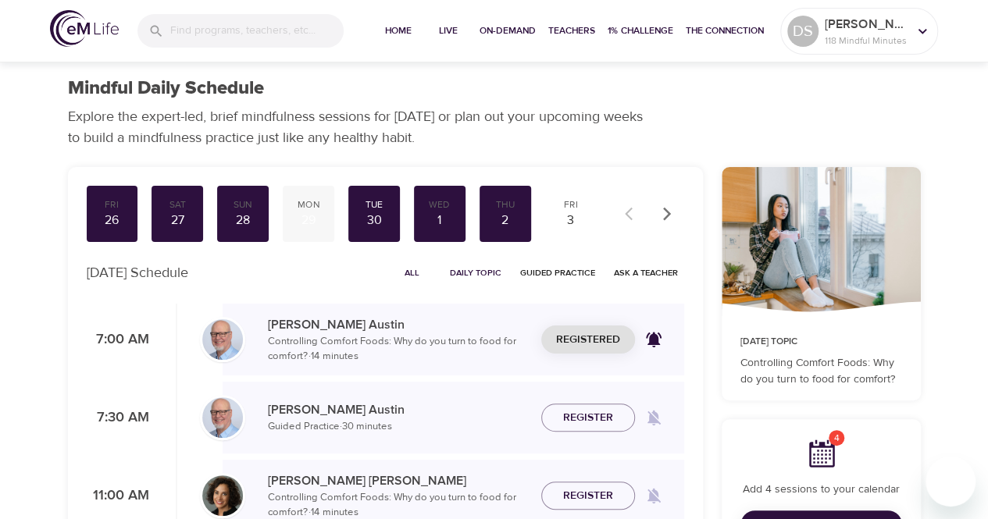
click at [303, 221] on div "29" at bounding box center [308, 221] width 39 height 18
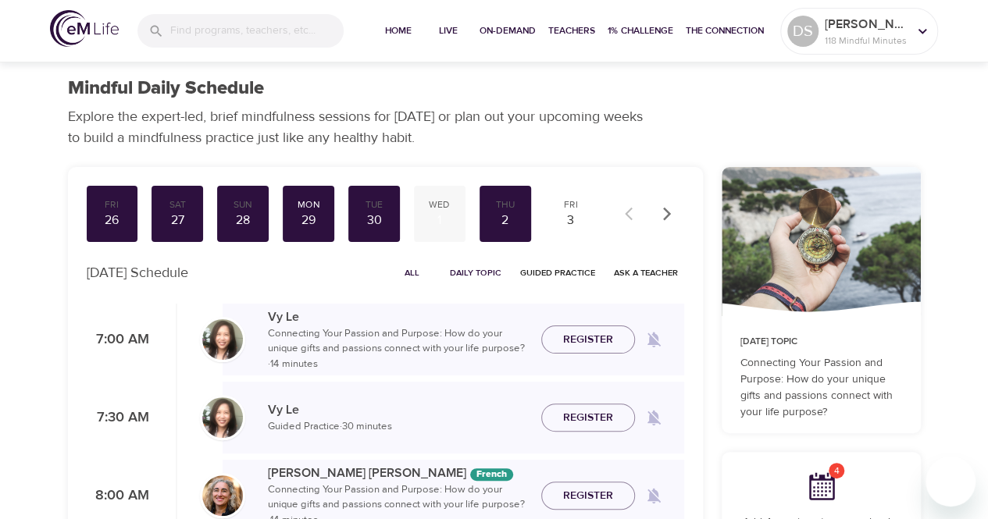
click at [444, 223] on div "1" at bounding box center [439, 221] width 39 height 18
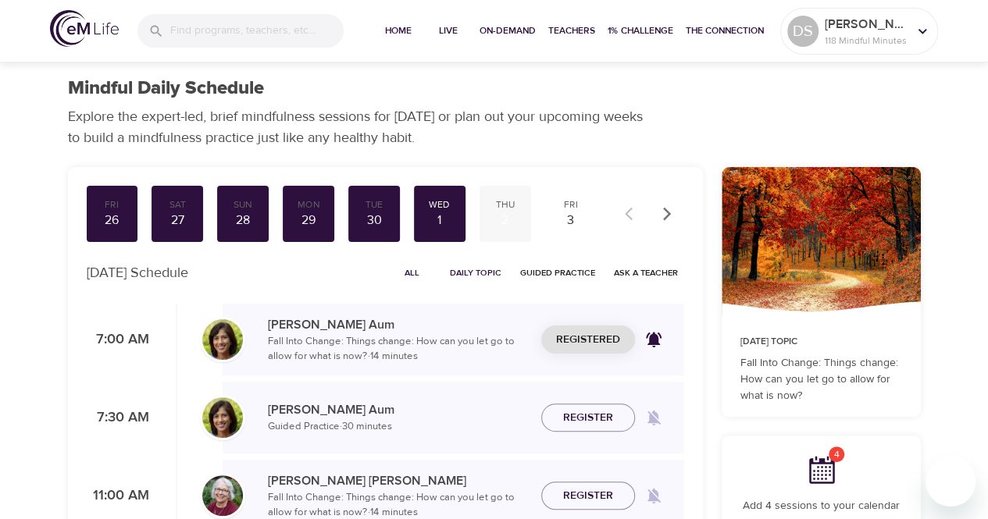
click at [506, 224] on div "2" at bounding box center [505, 221] width 39 height 18
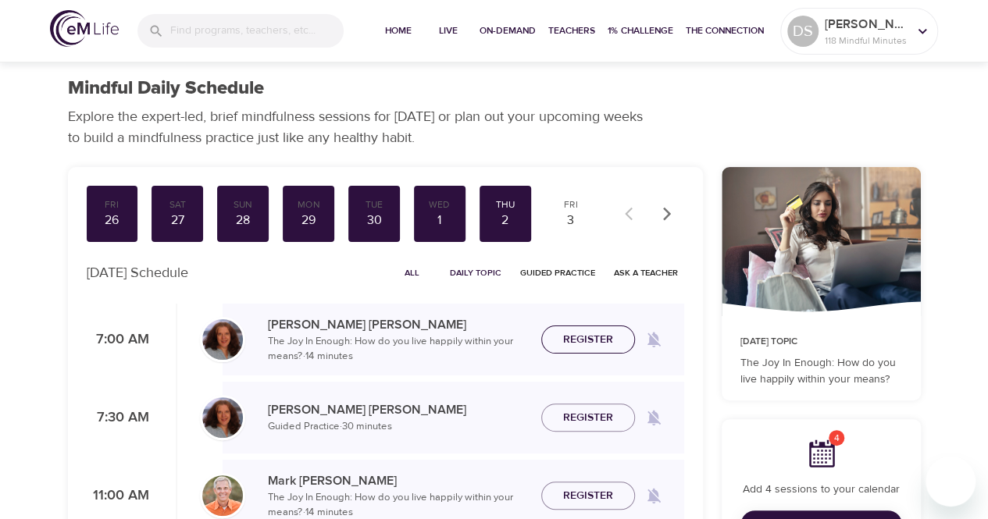
click at [605, 340] on span "Register" at bounding box center [588, 340] width 50 height 20
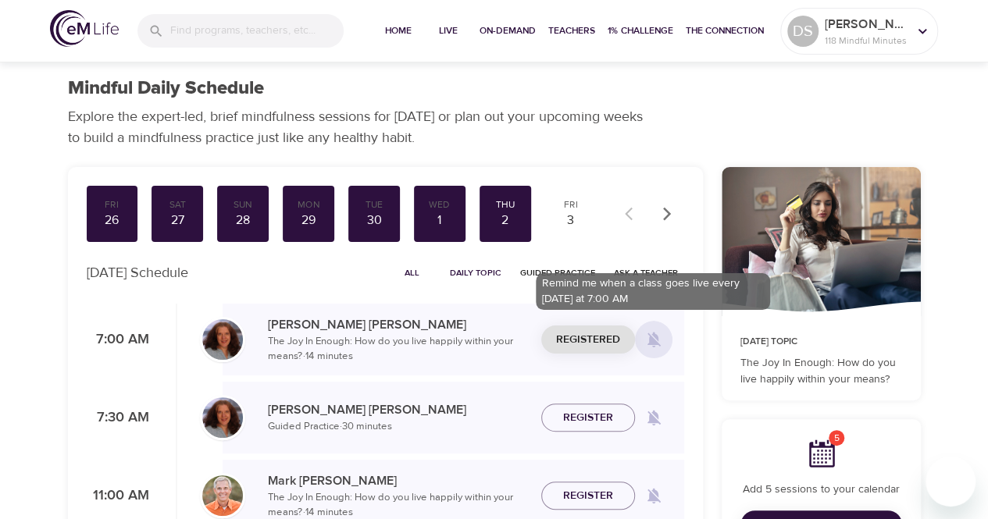
click at [653, 340] on icon at bounding box center [653, 341] width 13 height 16
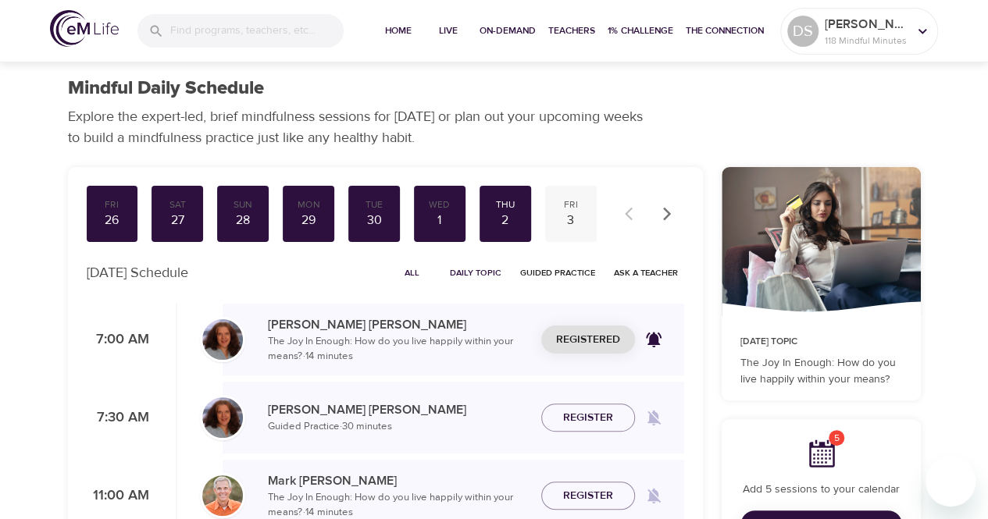
click at [575, 226] on div "3" at bounding box center [570, 221] width 39 height 18
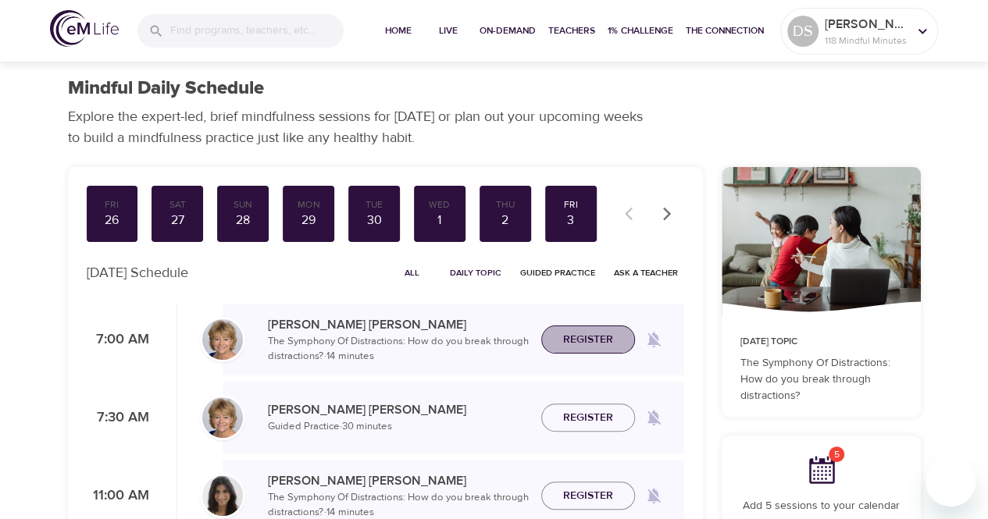
click at [601, 337] on span "Register" at bounding box center [588, 340] width 50 height 20
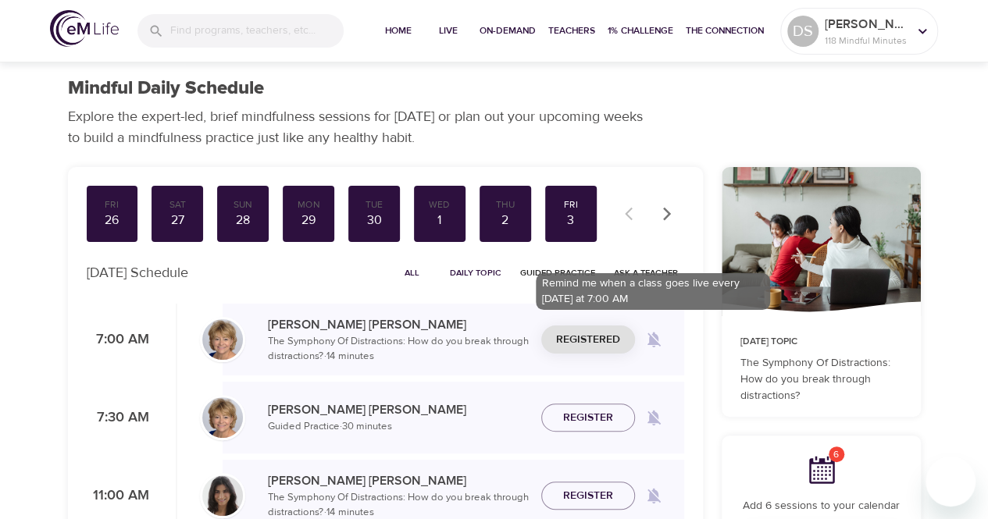
click at [662, 337] on icon at bounding box center [653, 339] width 19 height 19
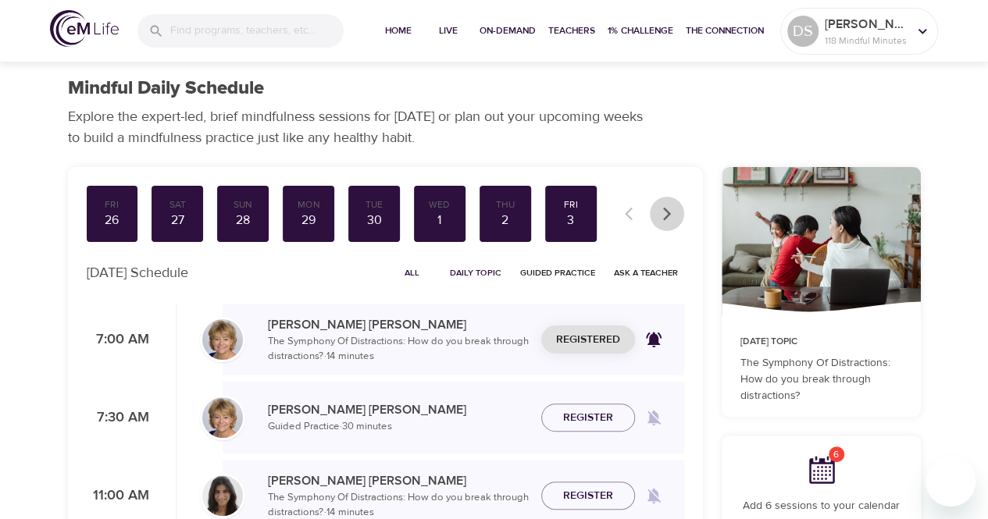
click at [664, 219] on icon "button" at bounding box center [667, 214] width 16 height 16
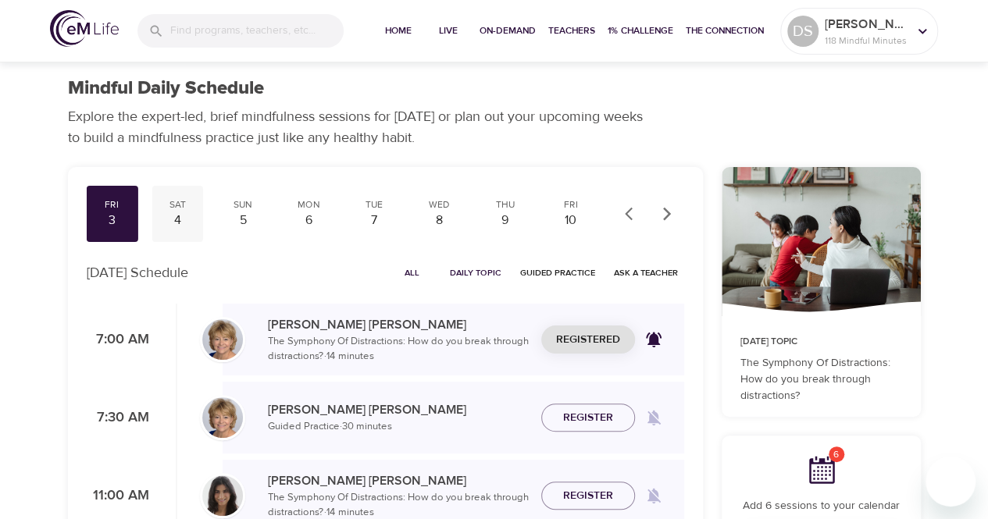
click at [176, 216] on div "4" at bounding box center [177, 221] width 39 height 18
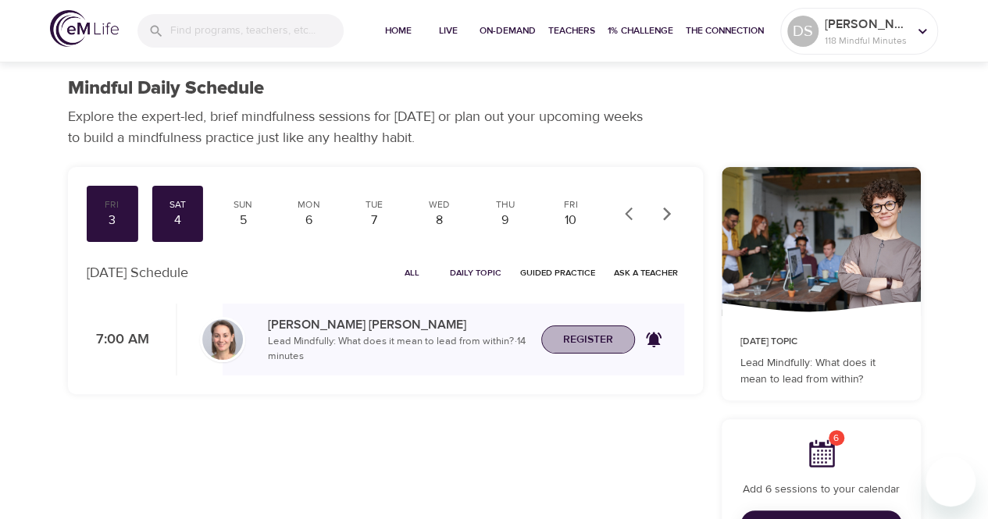
click at [590, 340] on span "Register" at bounding box center [588, 340] width 50 height 20
click at [251, 227] on div "5" at bounding box center [242, 221] width 39 height 18
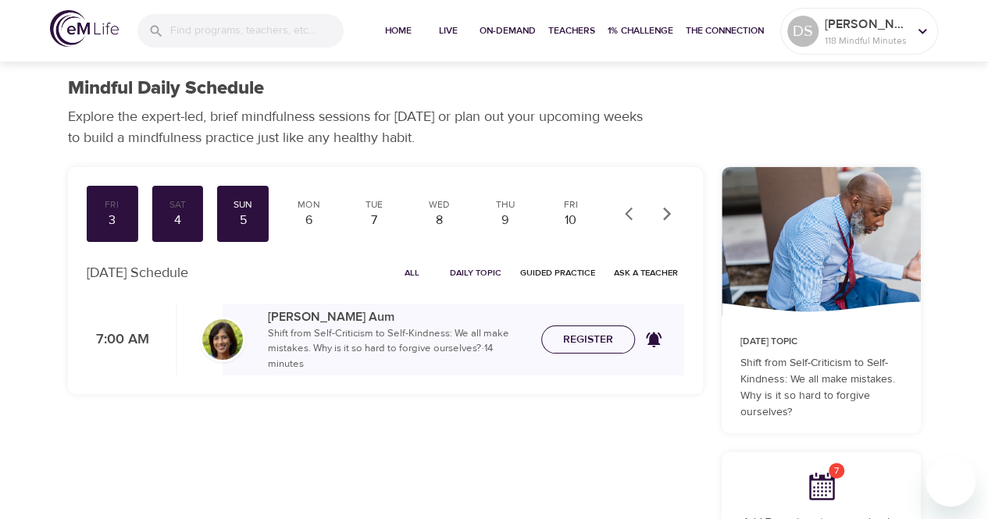
click at [559, 339] on span "Register" at bounding box center [588, 340] width 69 height 20
click at [303, 226] on div "6" at bounding box center [308, 221] width 39 height 18
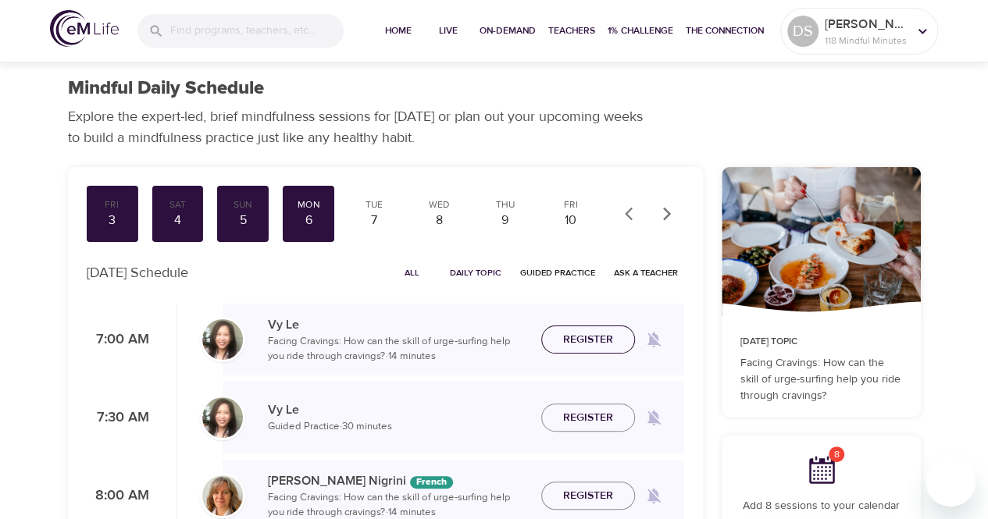
click at [585, 340] on span "Register" at bounding box center [588, 340] width 50 height 20
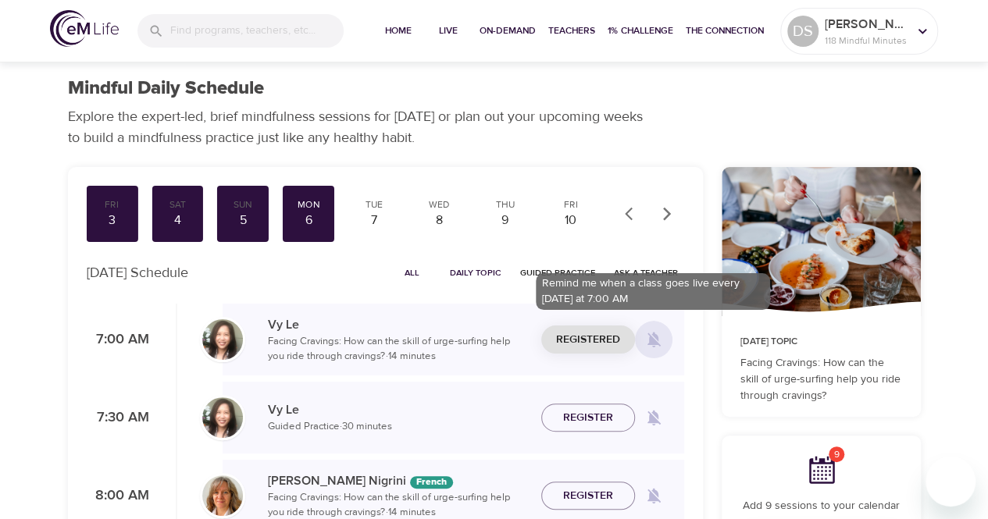
click at [654, 346] on icon at bounding box center [653, 339] width 19 height 19
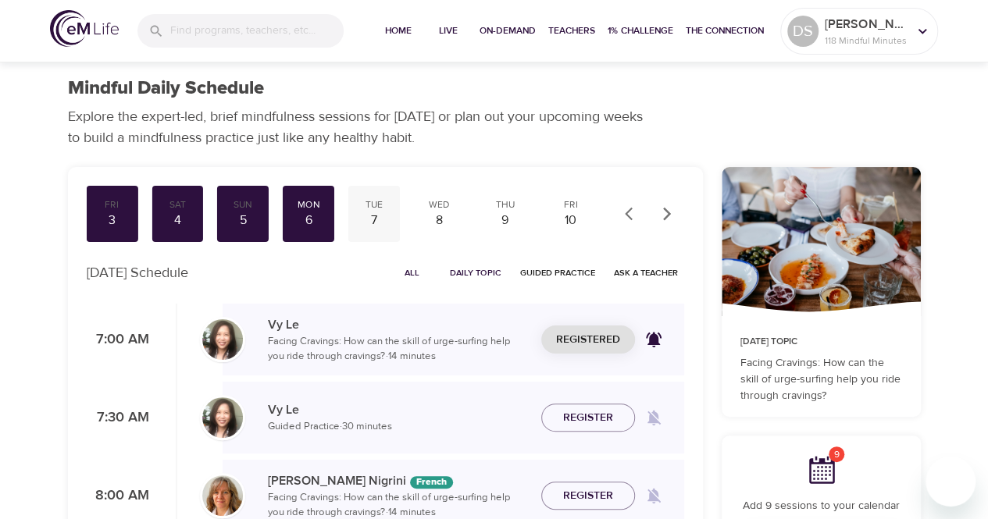
click at [373, 224] on div "7" at bounding box center [374, 221] width 39 height 18
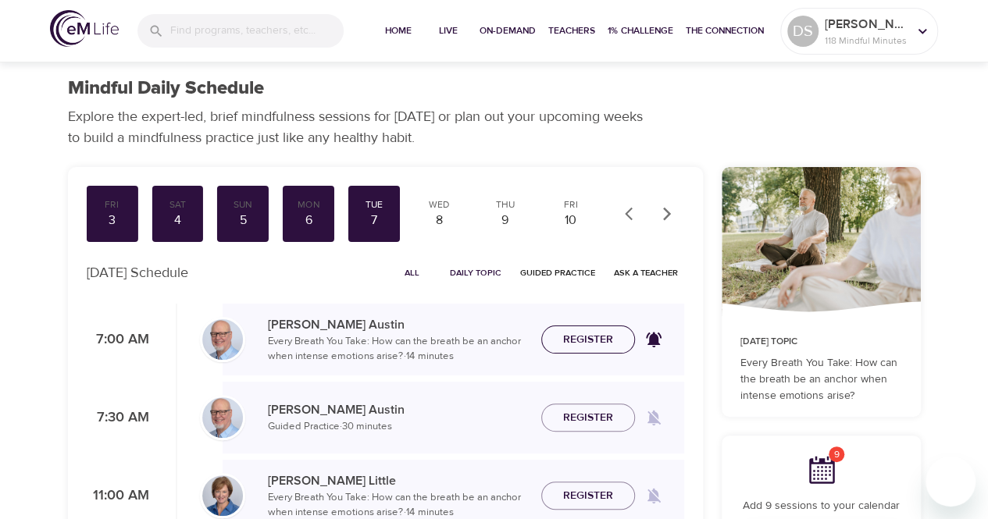
click at [620, 336] on span "Register" at bounding box center [588, 340] width 69 height 20
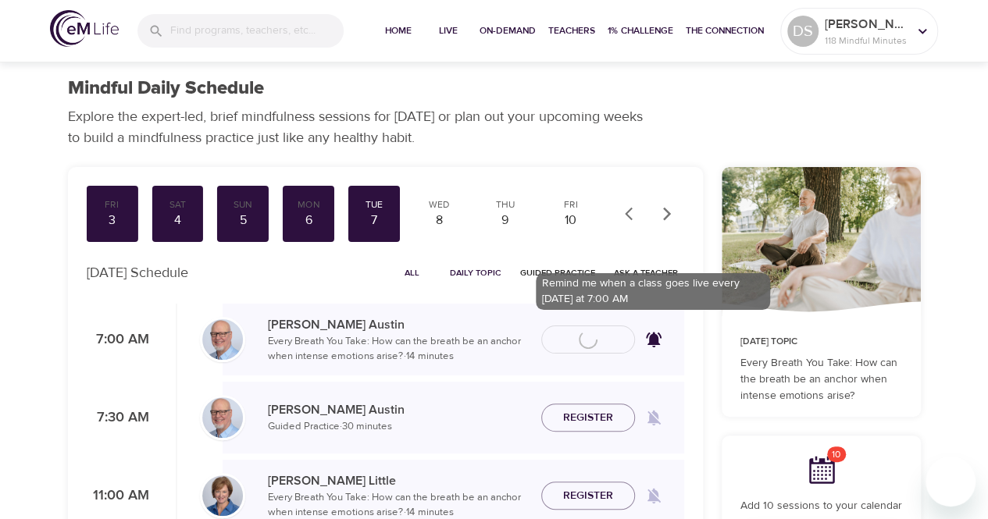
click at [656, 340] on icon at bounding box center [654, 341] width 16 height 16
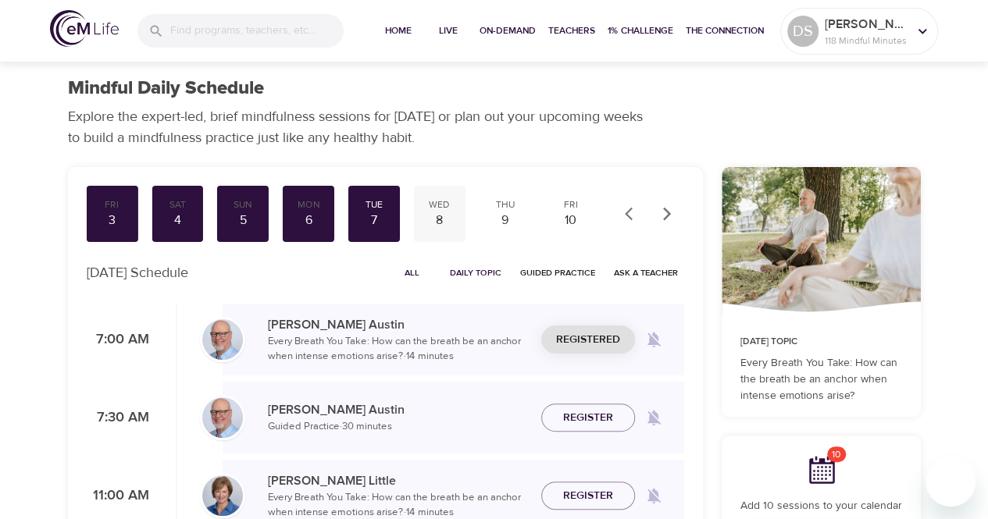
click at [439, 223] on div "8" at bounding box center [439, 221] width 39 height 18
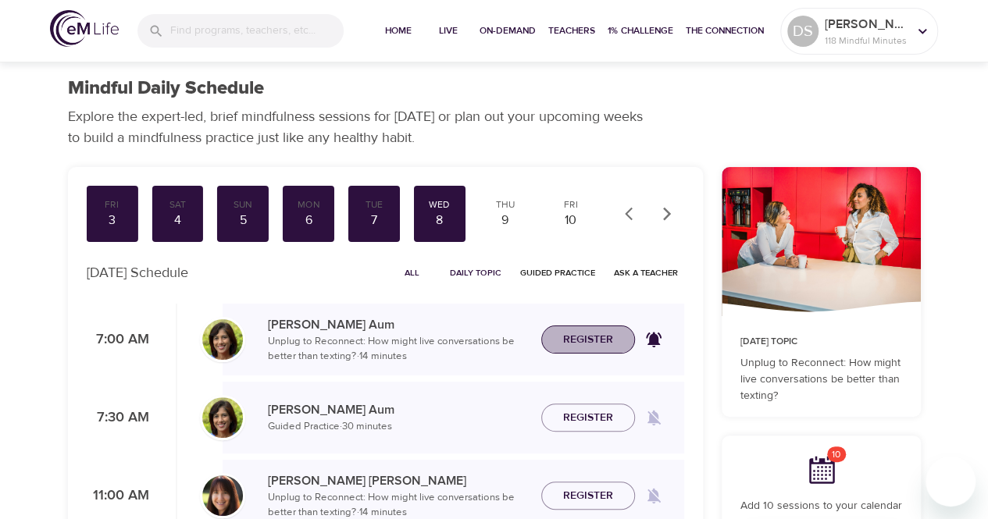
click at [574, 347] on span "Register" at bounding box center [588, 340] width 50 height 20
click at [501, 221] on div "9" at bounding box center [505, 221] width 39 height 18
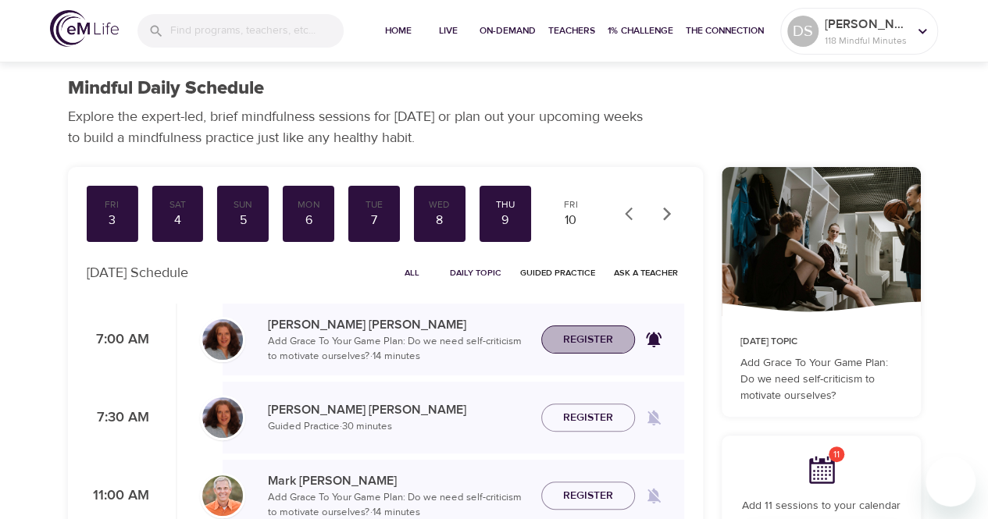
click at [602, 337] on span "Register" at bounding box center [588, 340] width 50 height 20
click at [574, 224] on div "10" at bounding box center [570, 221] width 39 height 18
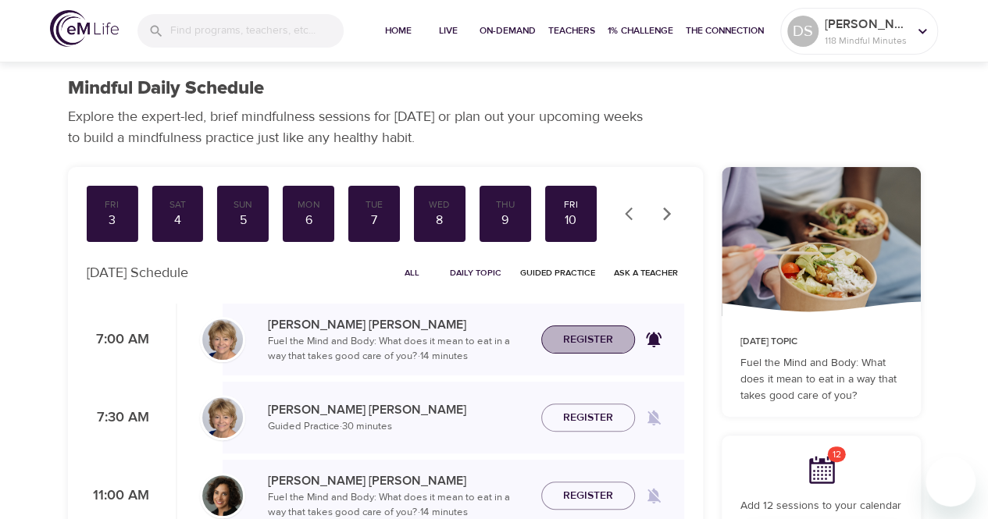
click at [583, 348] on span "Register" at bounding box center [588, 340] width 50 height 20
click at [665, 212] on icon "button" at bounding box center [667, 214] width 16 height 16
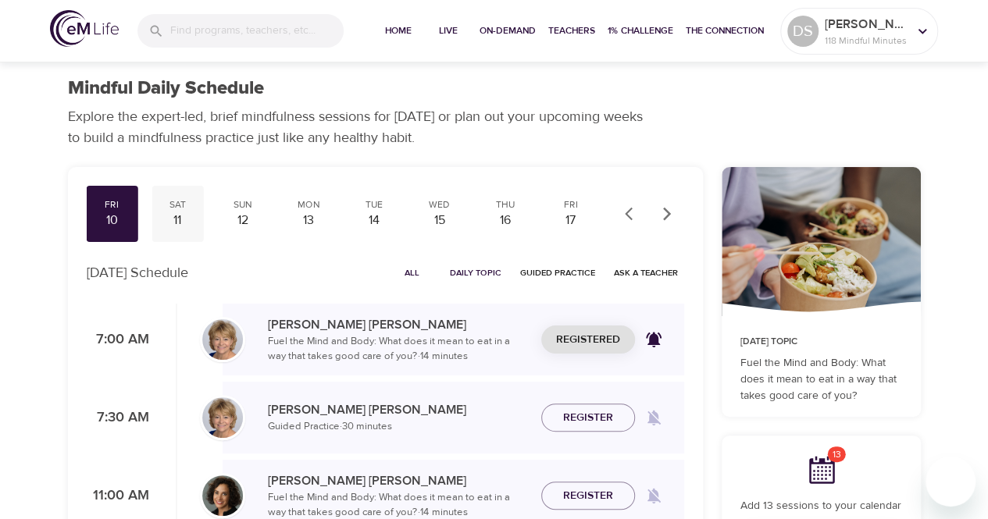
click at [180, 214] on div "11" at bounding box center [177, 221] width 39 height 18
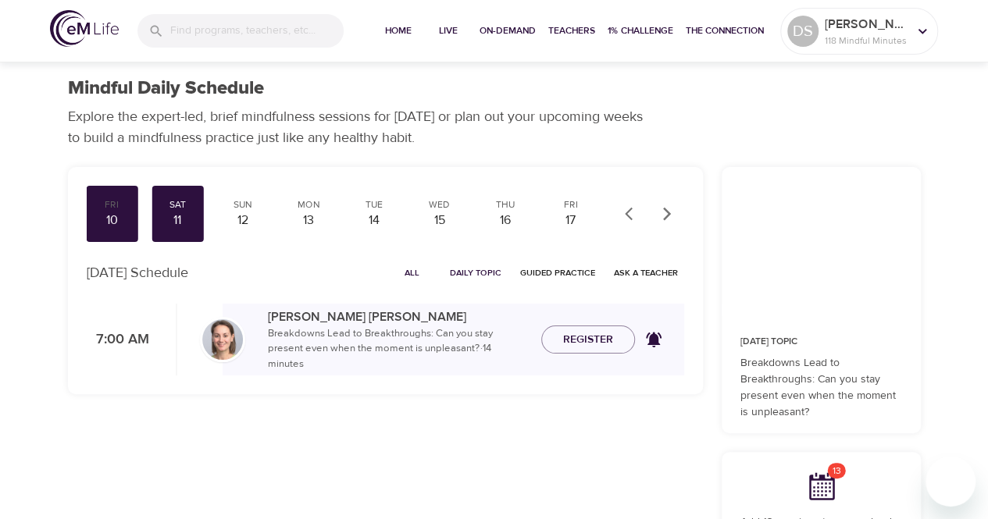
click at [206, 216] on div "Fri 26 Sat 27 Sun 28 Mon 29 Tue 30 Wed 1 Thu 2 Fri 3 Sat 4 Sun 5 Mon 6 Tue 7 We…" at bounding box center [342, 214] width 510 height 56
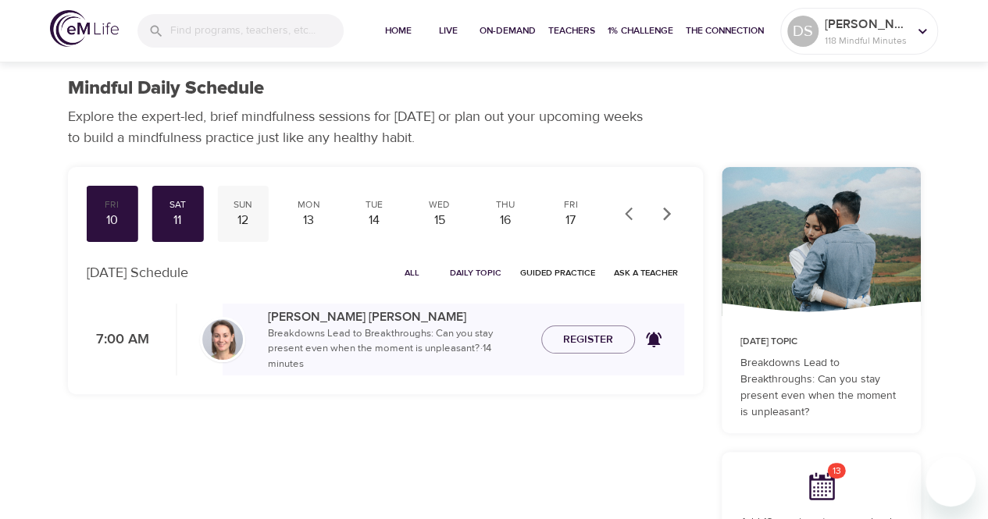
click at [227, 219] on div "12" at bounding box center [242, 221] width 39 height 18
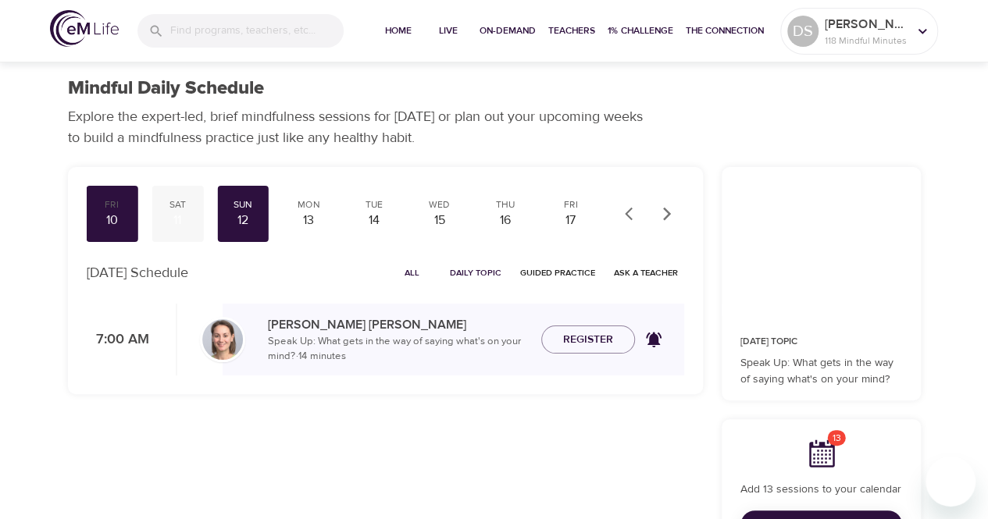
click at [176, 217] on div "11" at bounding box center [177, 221] width 39 height 18
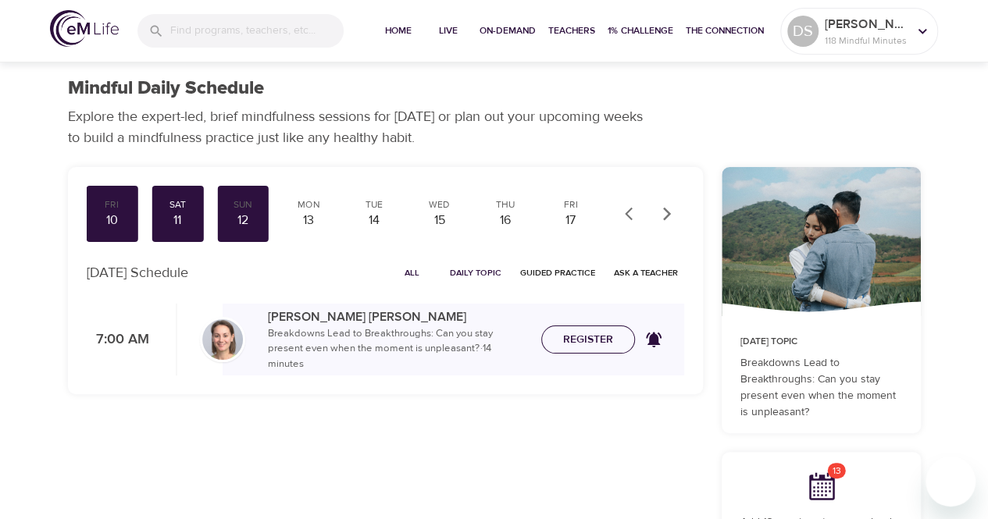
click at [565, 348] on span "Register" at bounding box center [588, 340] width 50 height 20
click at [314, 225] on div "13" at bounding box center [308, 221] width 39 height 18
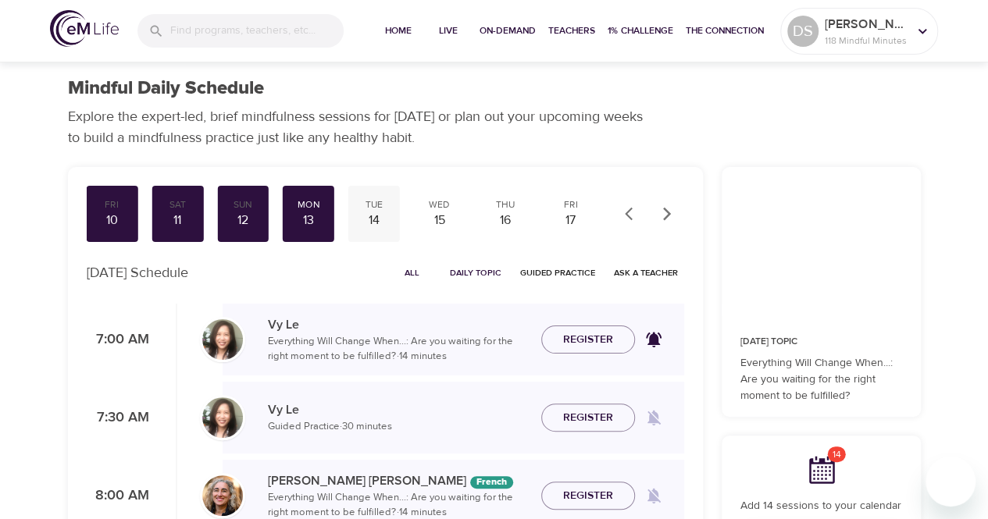
click at [377, 218] on div "14" at bounding box center [374, 221] width 39 height 18
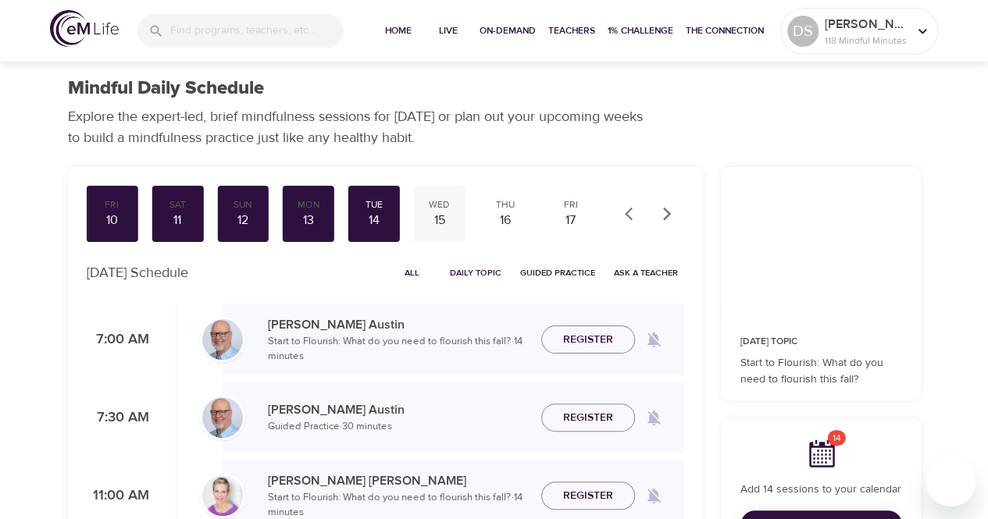
click at [442, 221] on div "15" at bounding box center [439, 221] width 39 height 18
